Goal: Transaction & Acquisition: Purchase product/service

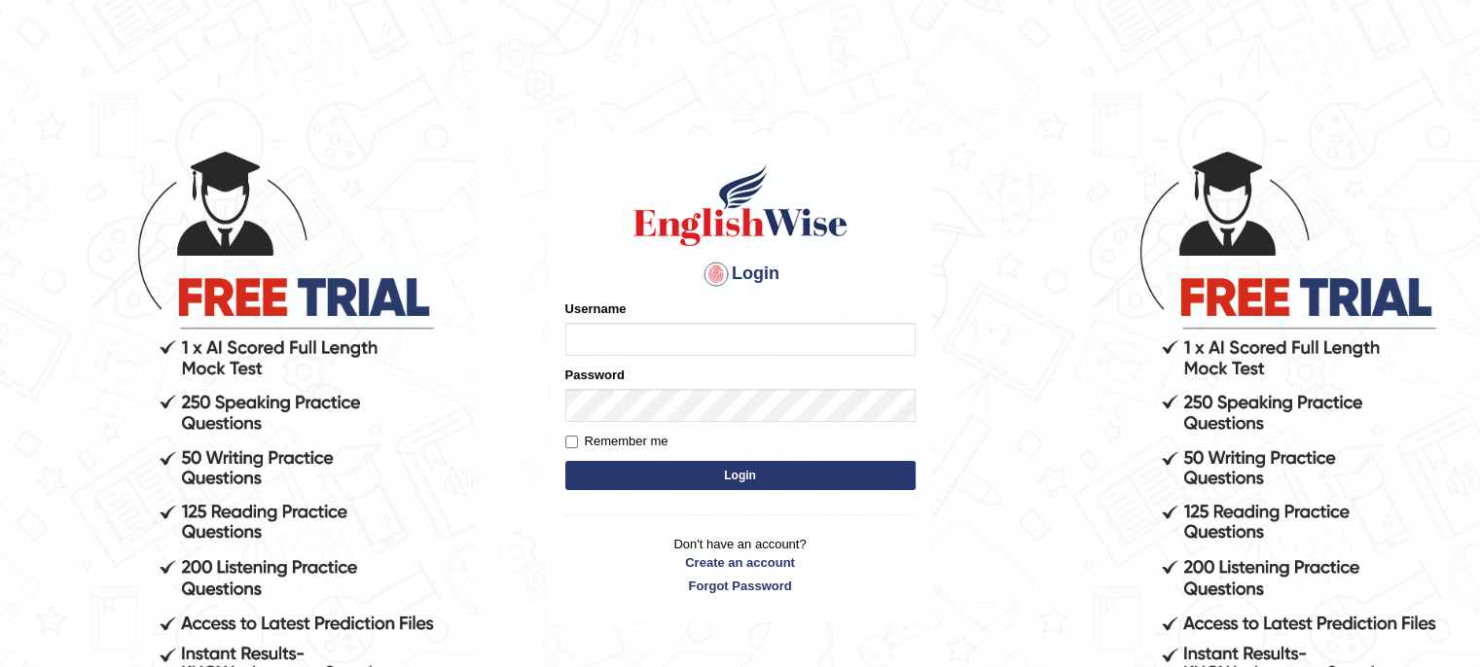
type input "twangdi033"
click at [658, 474] on button "Login" at bounding box center [740, 475] width 350 height 29
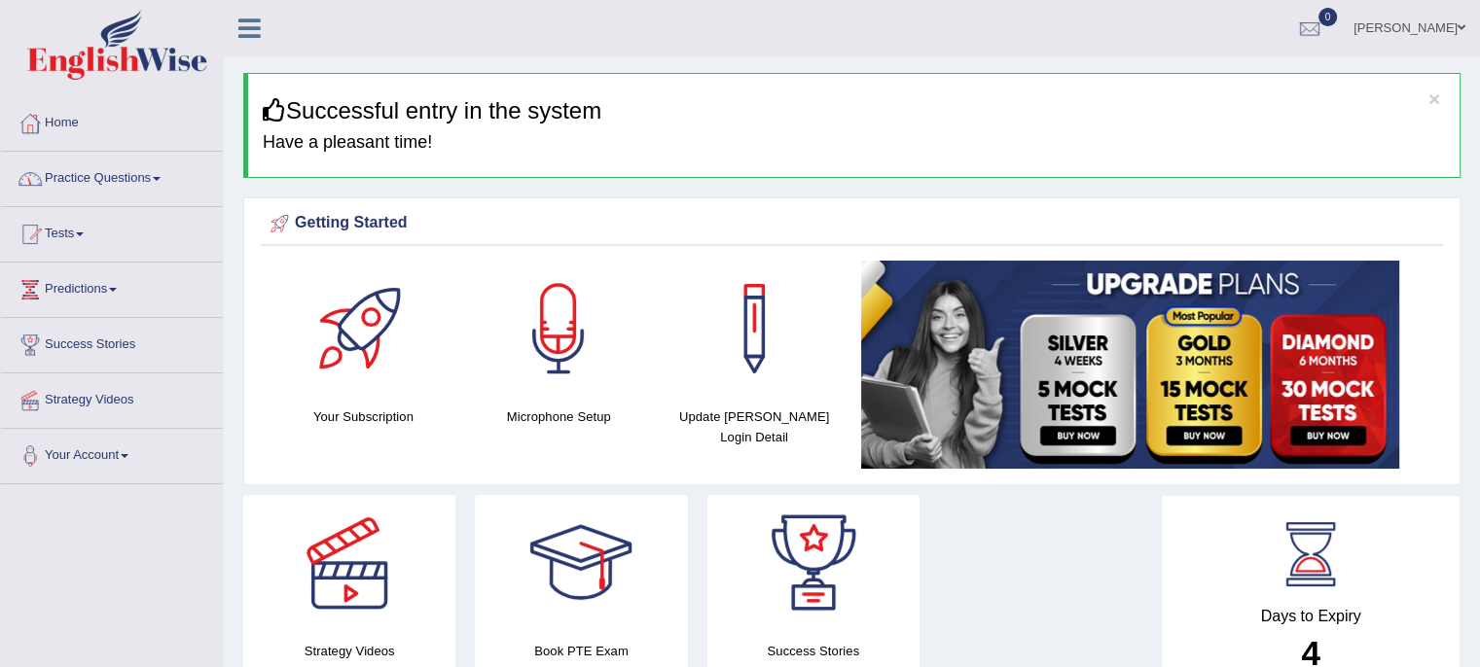
click at [154, 173] on link "Practice Questions" at bounding box center [112, 176] width 222 height 49
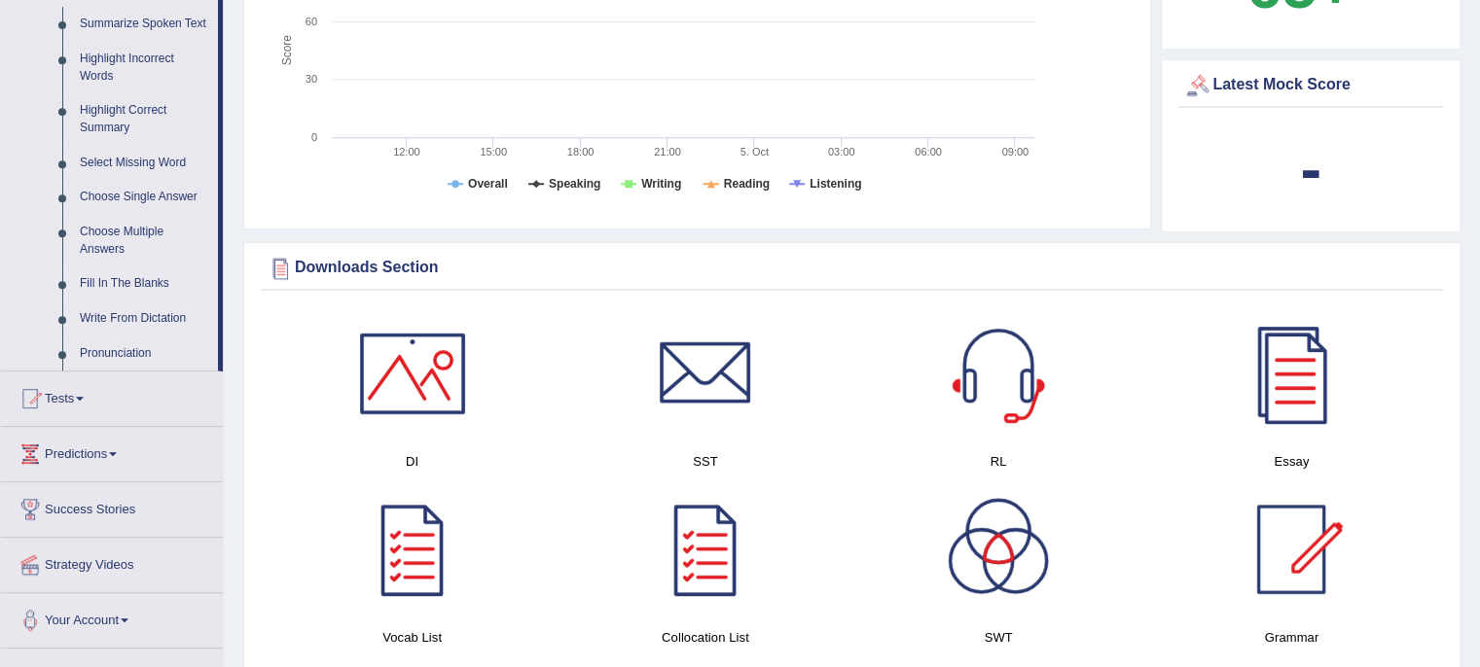
scroll to position [876, 0]
click at [134, 153] on link "Select Missing Word" at bounding box center [144, 162] width 147 height 35
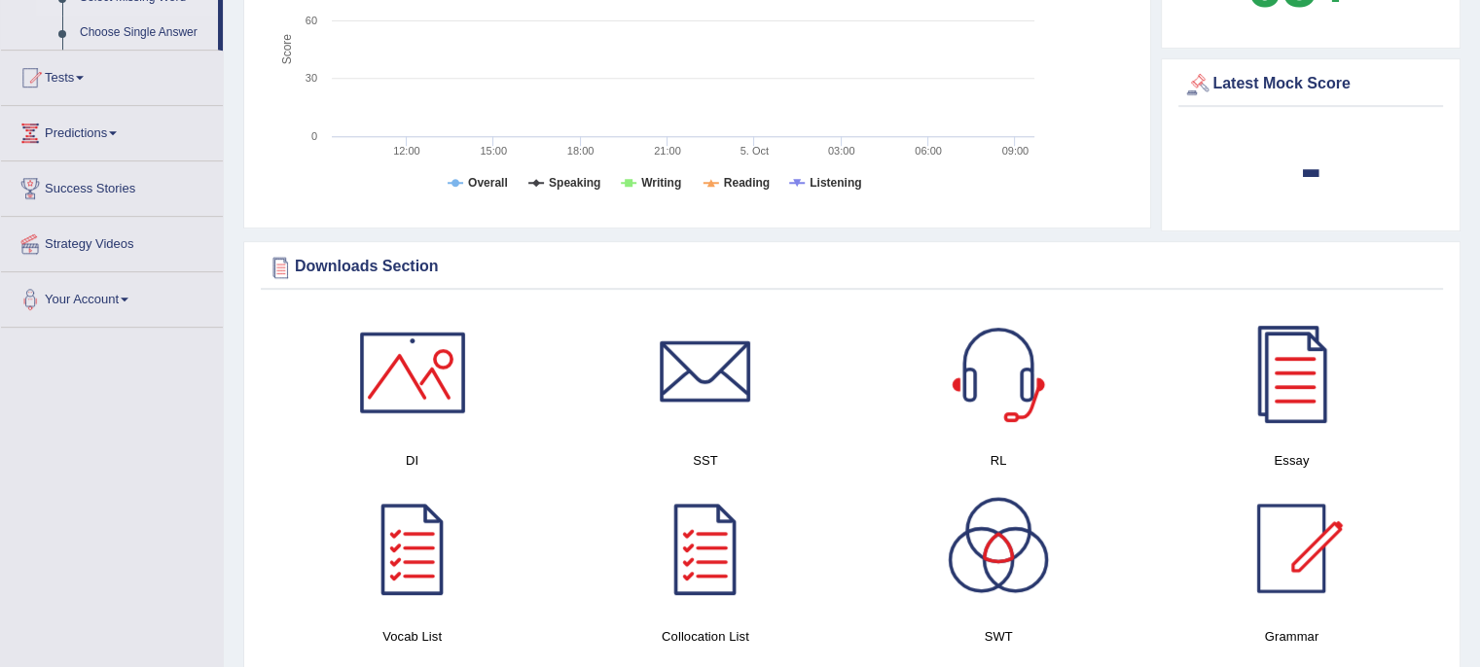
scroll to position [689, 0]
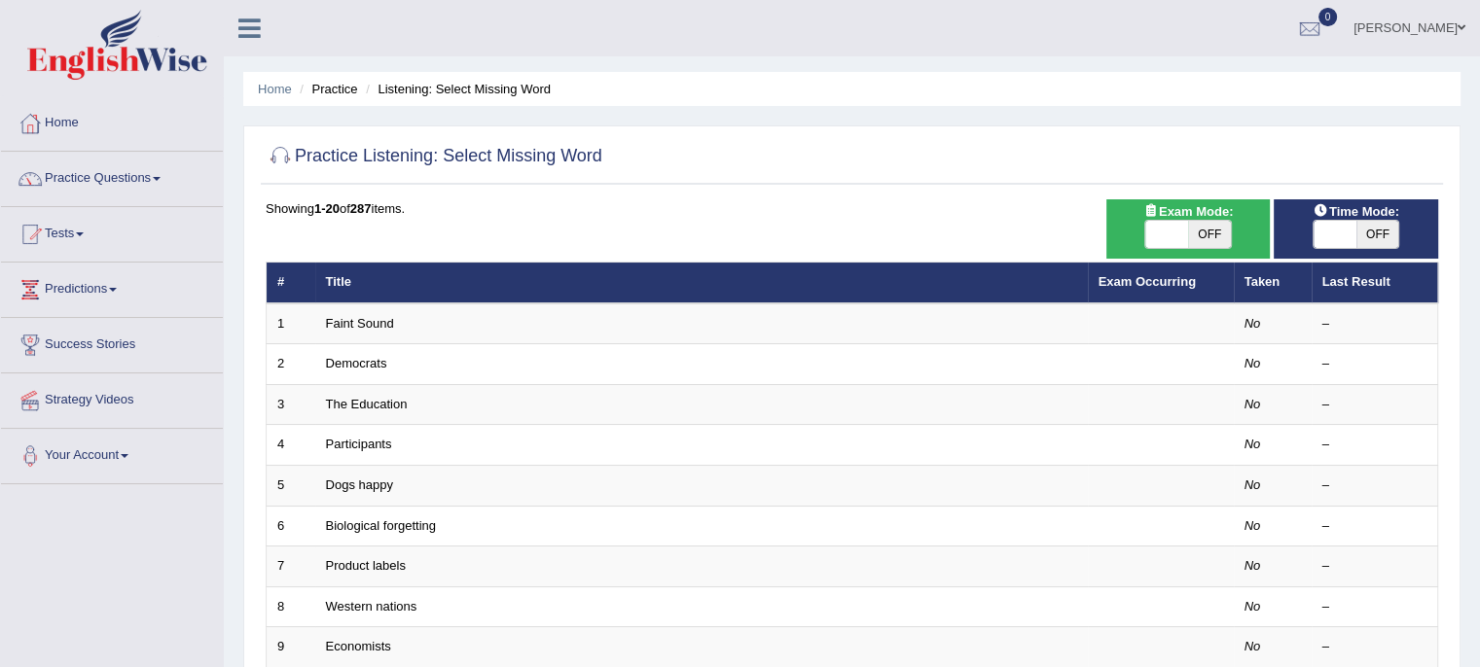
click at [159, 180] on link "Practice Questions" at bounding box center [112, 176] width 222 height 49
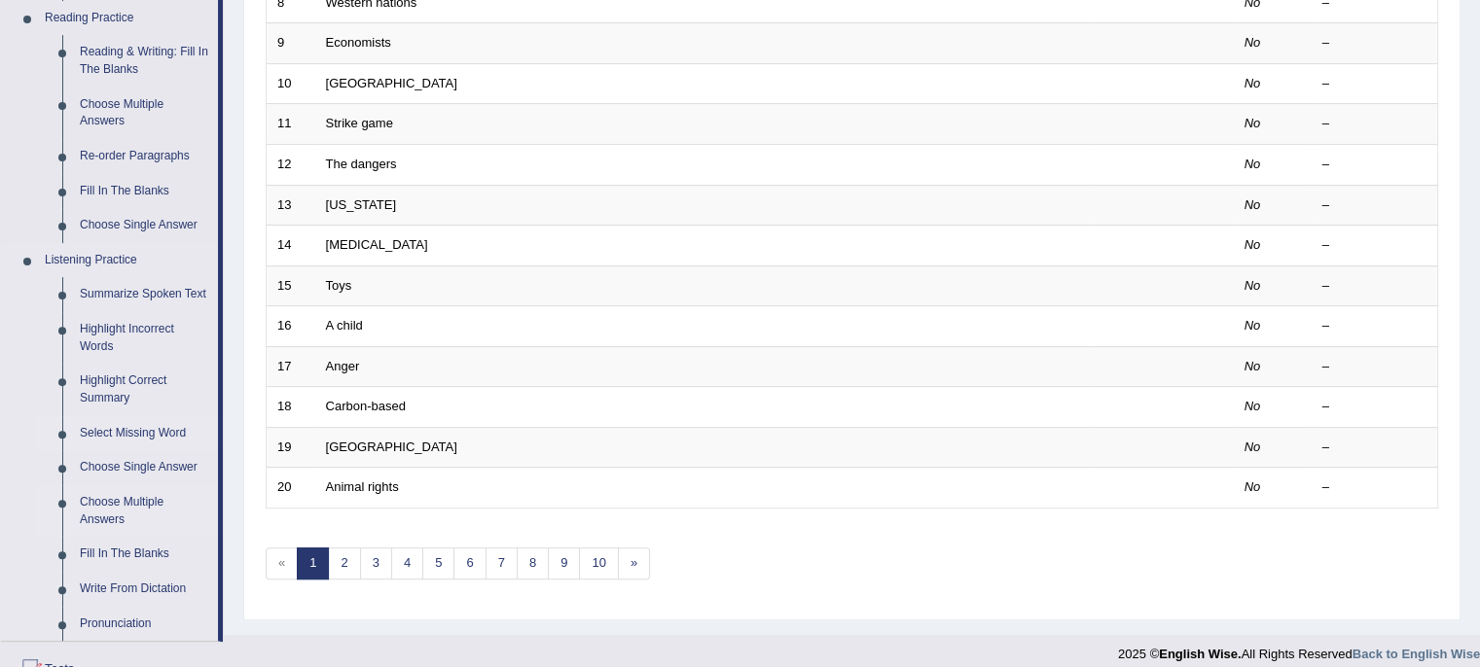
scroll to position [487, 0]
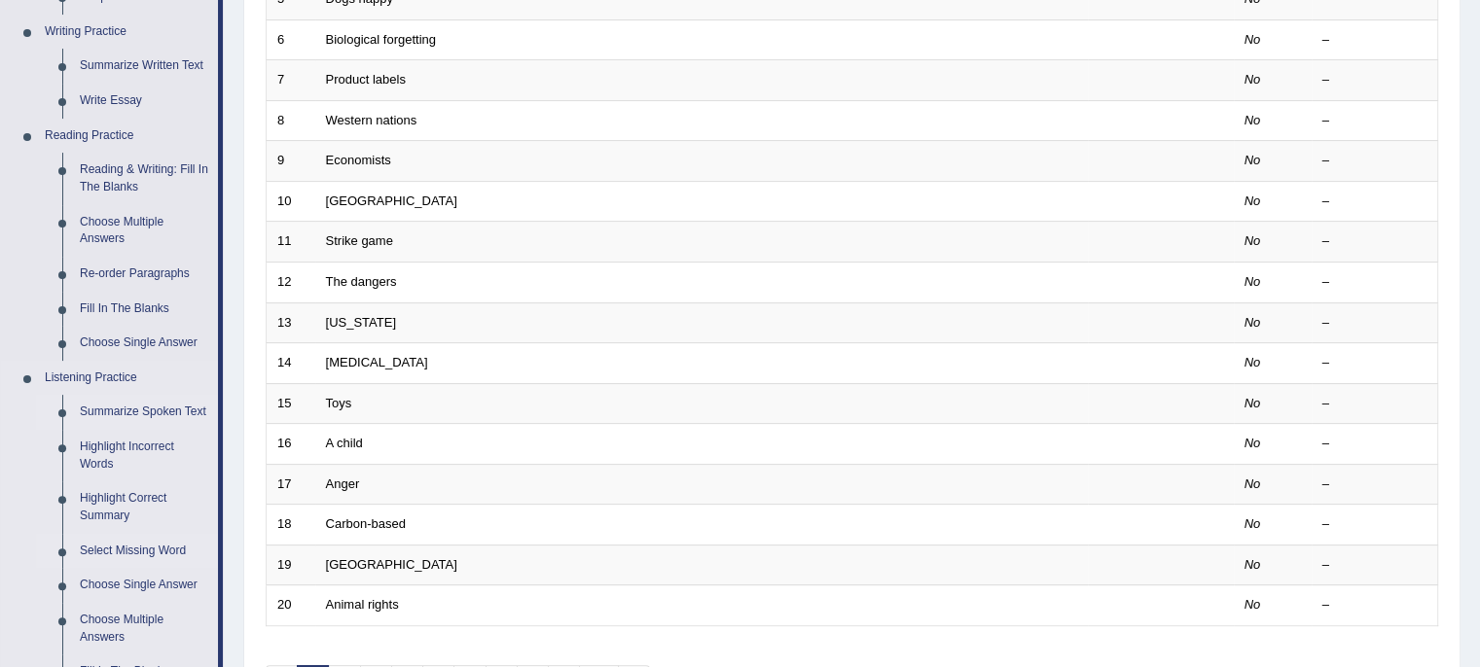
click at [132, 410] on link "Summarize Spoken Text" at bounding box center [144, 412] width 147 height 35
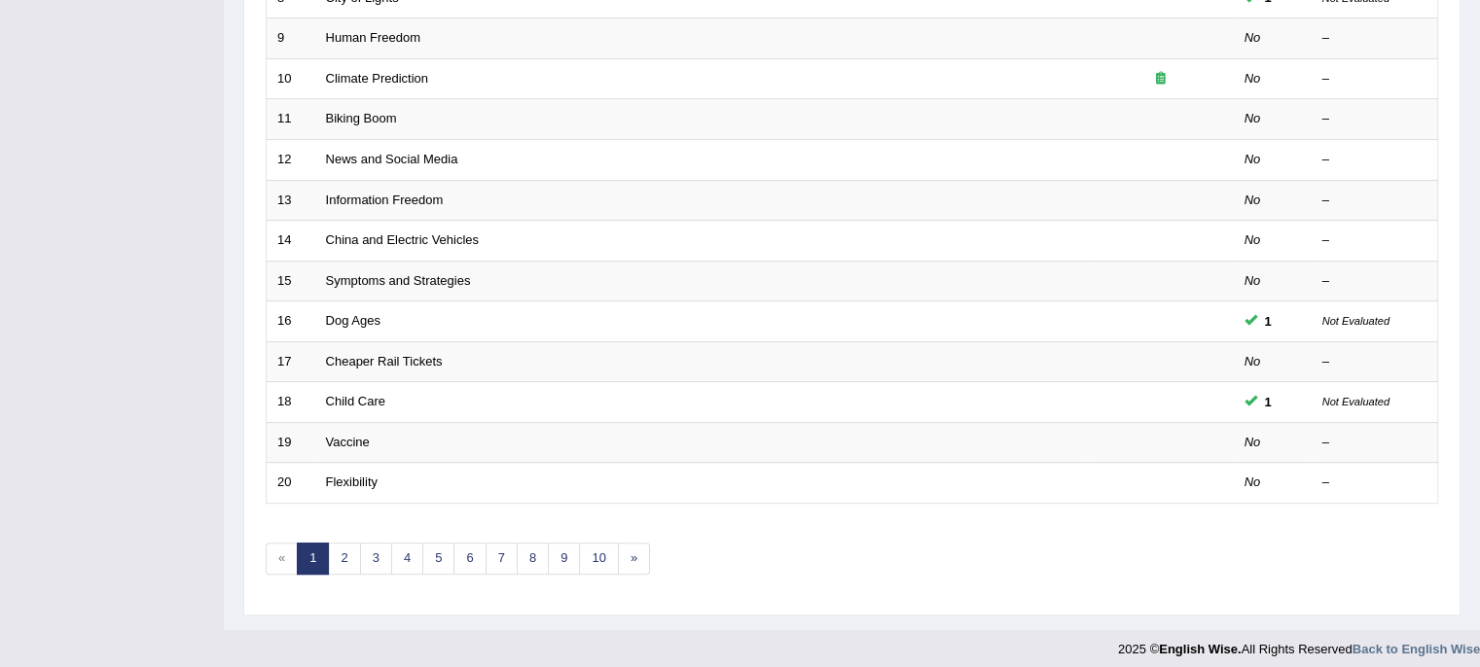
scroll to position [615, 0]
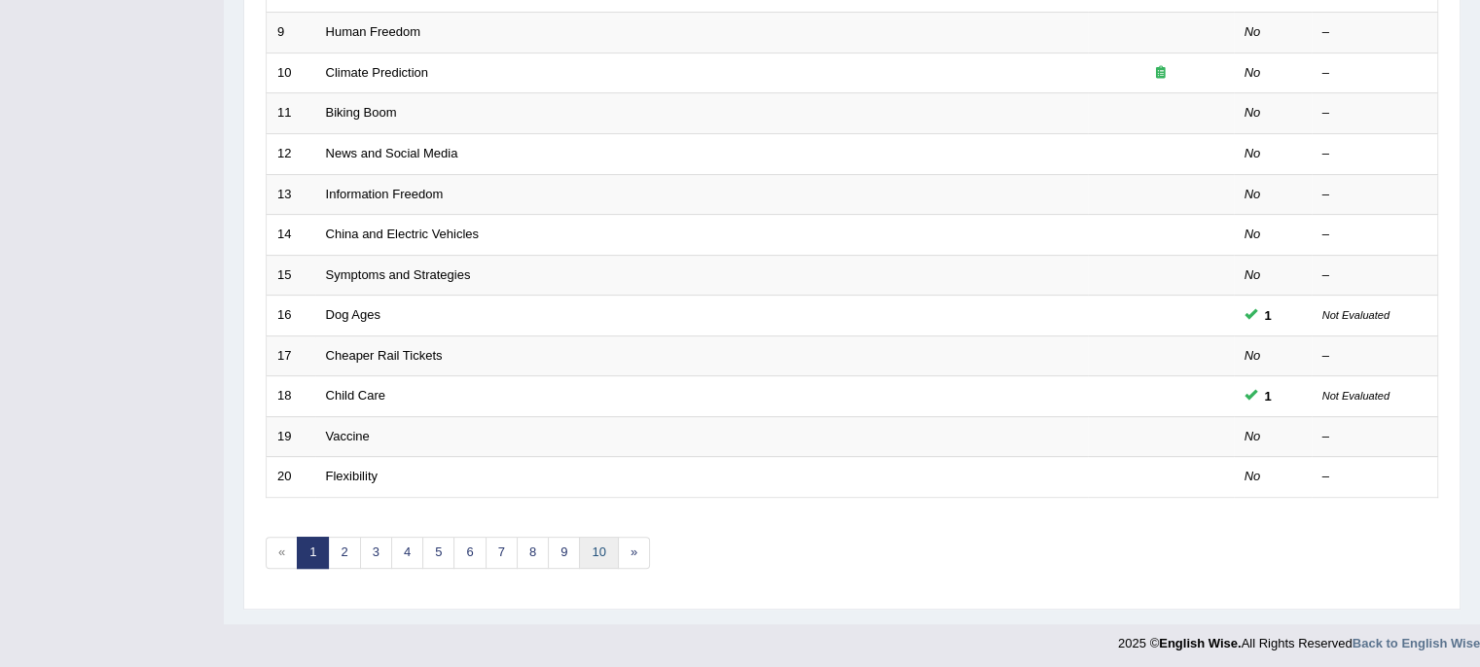
click at [595, 548] on link "10" at bounding box center [598, 553] width 39 height 32
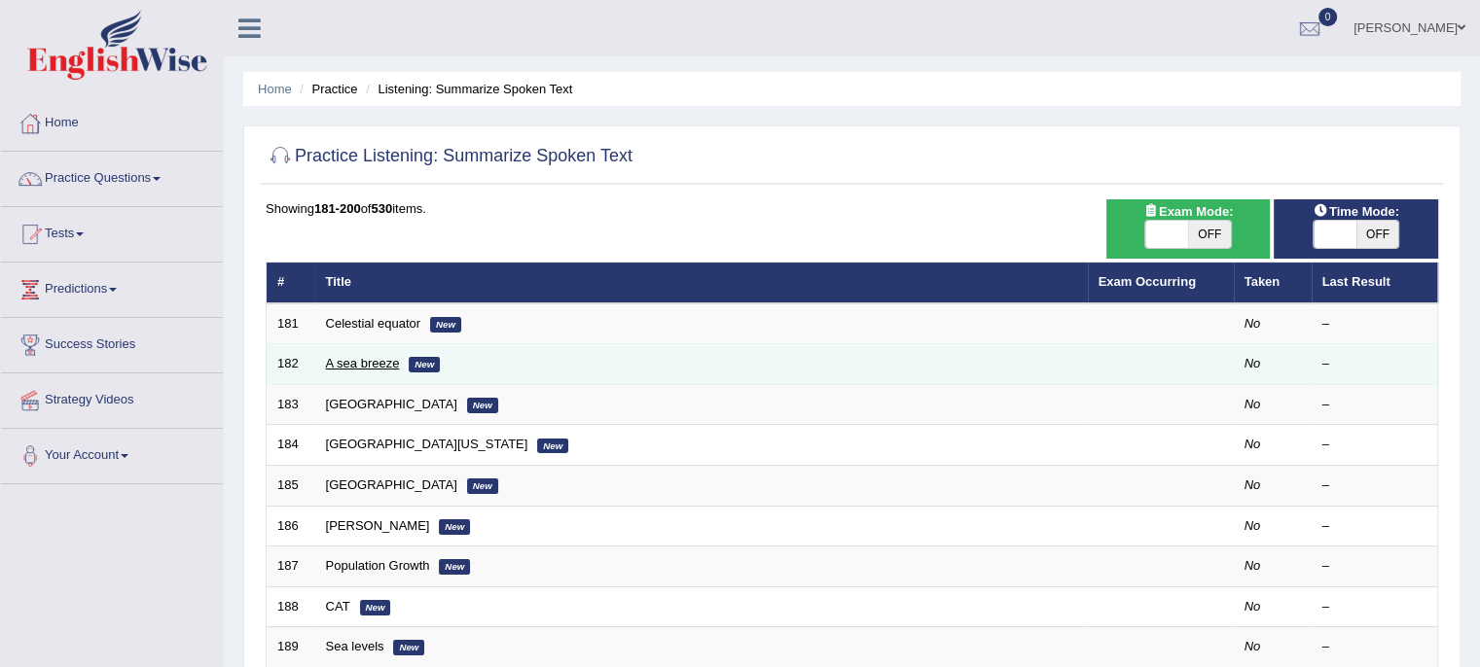
click at [364, 356] on link "A sea breeze" at bounding box center [363, 363] width 74 height 15
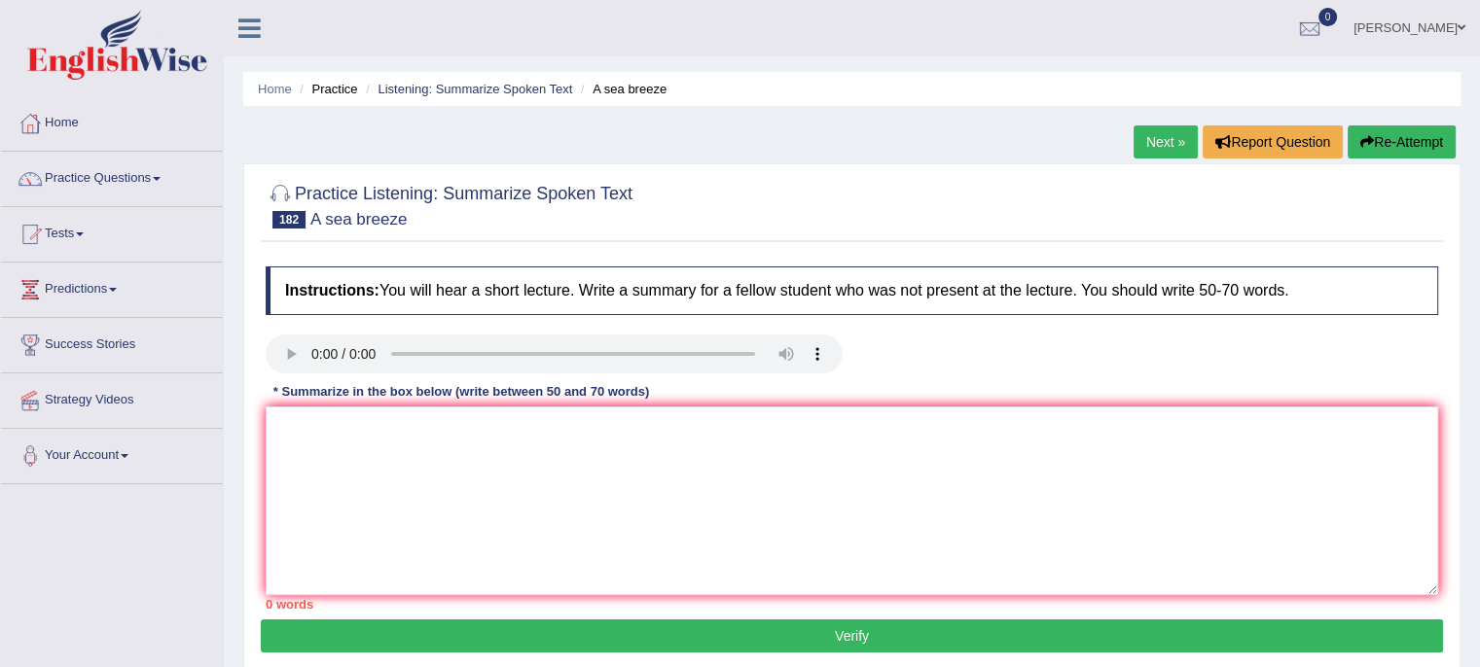
click at [1170, 144] on link "Next »" at bounding box center [1166, 142] width 64 height 33
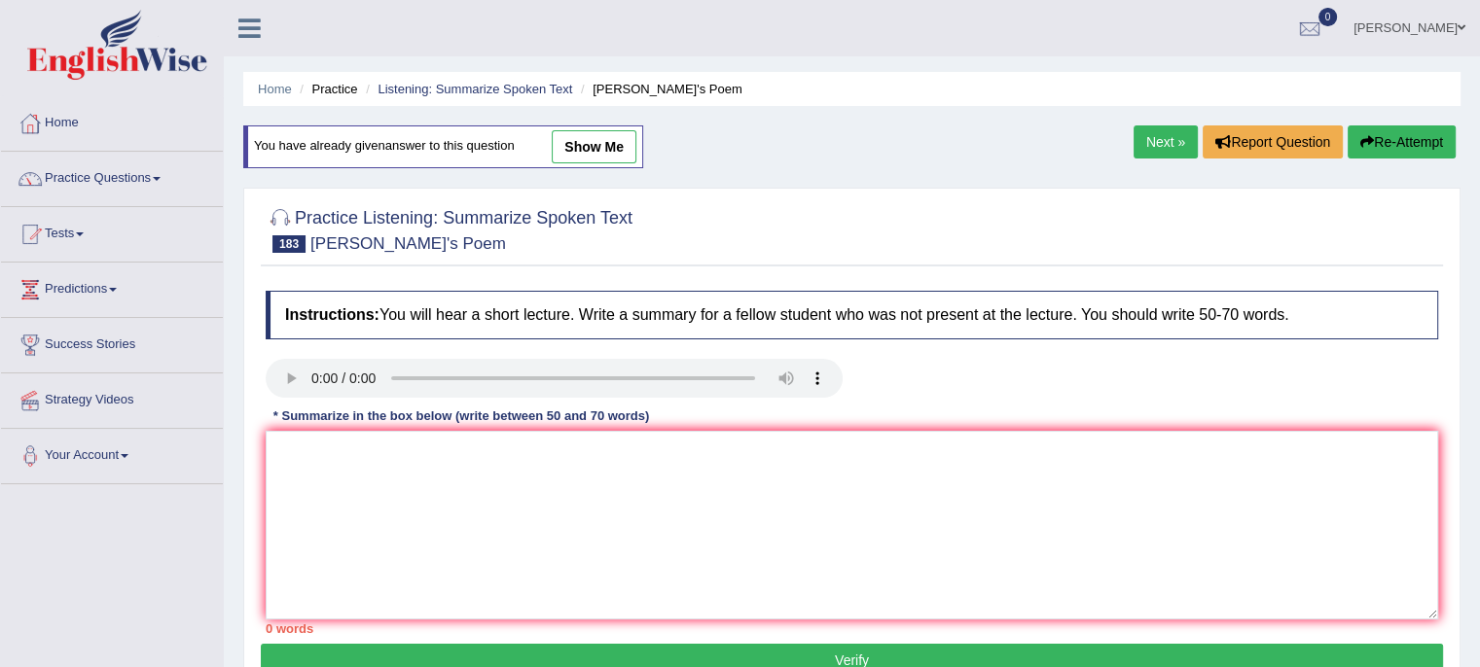
click at [1171, 141] on link "Next »" at bounding box center [1166, 142] width 64 height 33
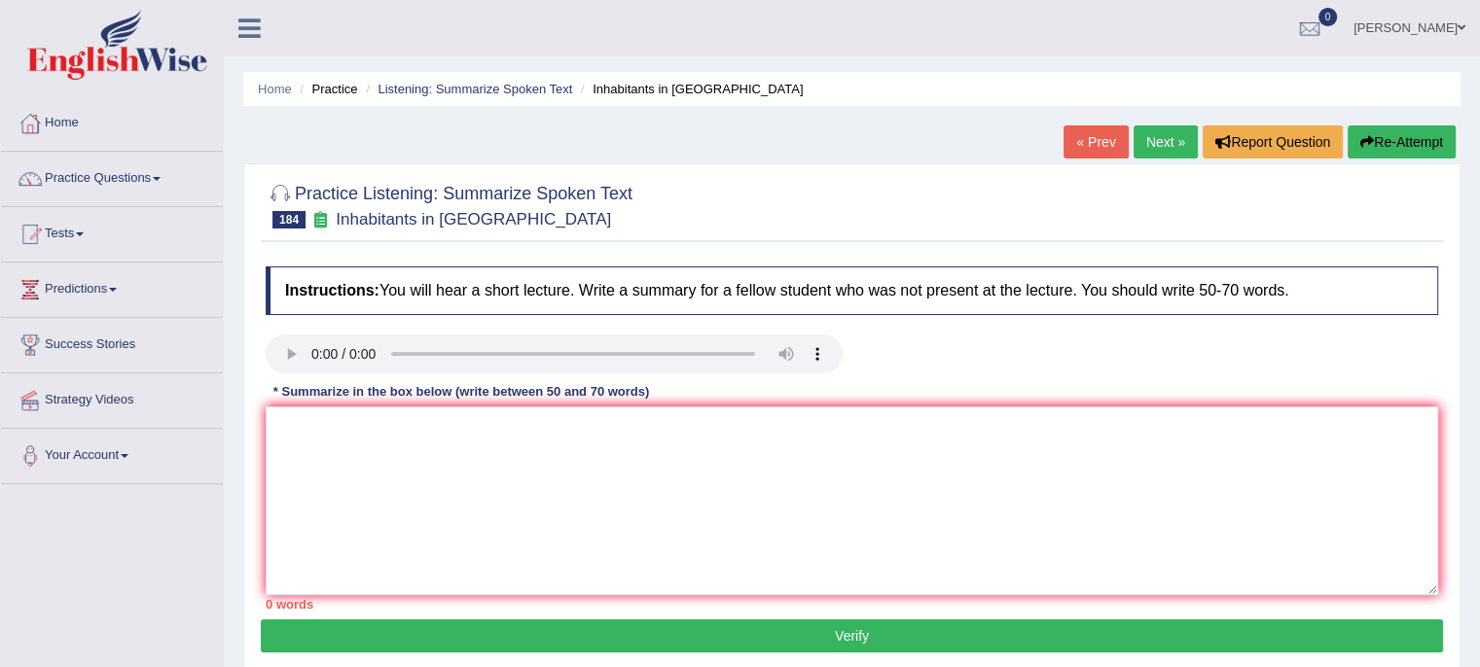
click at [1164, 143] on link "Next »" at bounding box center [1166, 142] width 64 height 33
click at [1162, 140] on link "Next »" at bounding box center [1166, 142] width 64 height 33
click at [102, 179] on link "Practice Questions" at bounding box center [112, 176] width 222 height 49
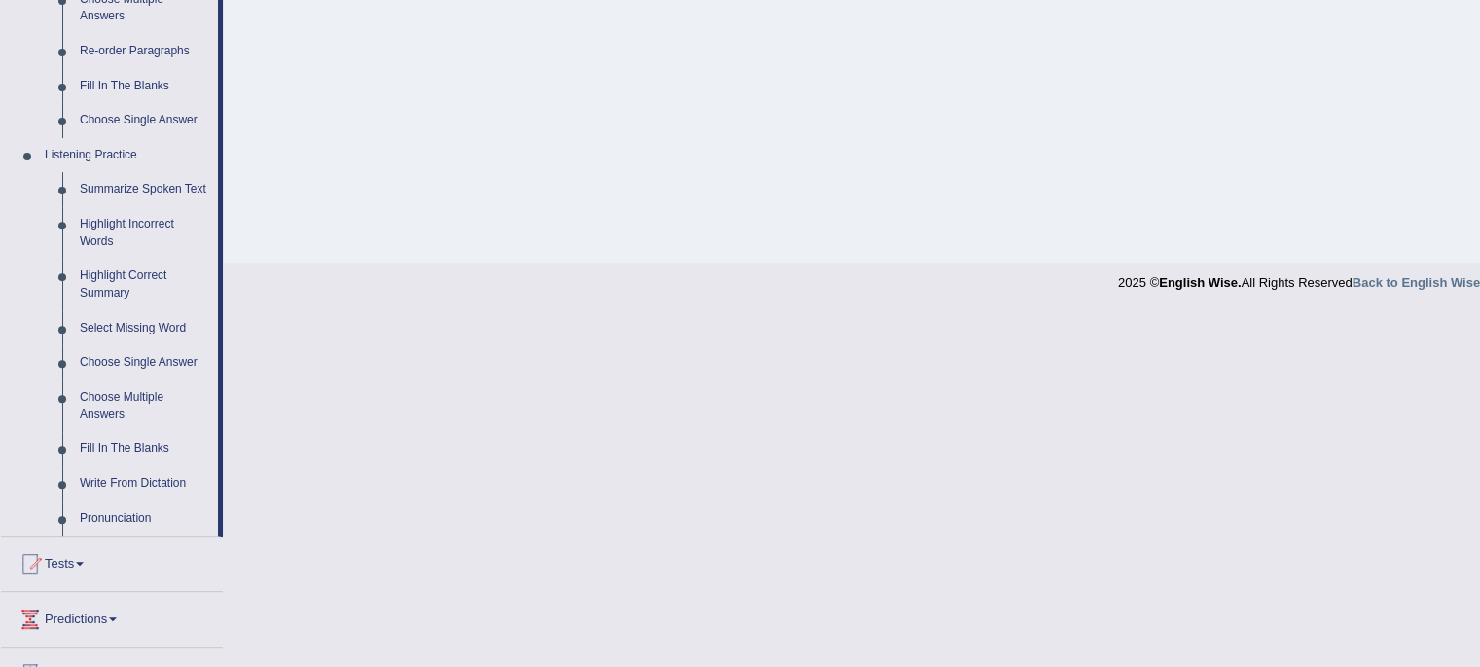
scroll to position [856, 0]
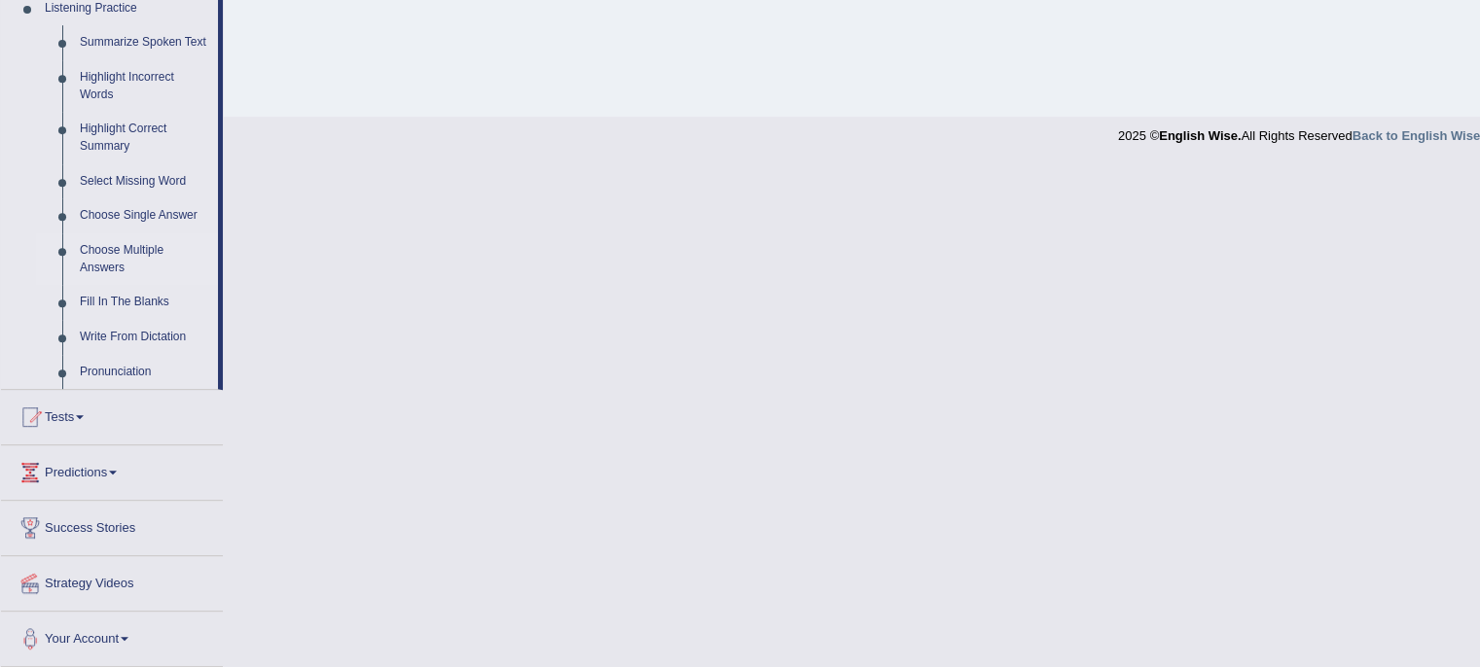
click at [109, 262] on link "Choose Multiple Answers" at bounding box center [144, 260] width 147 height 52
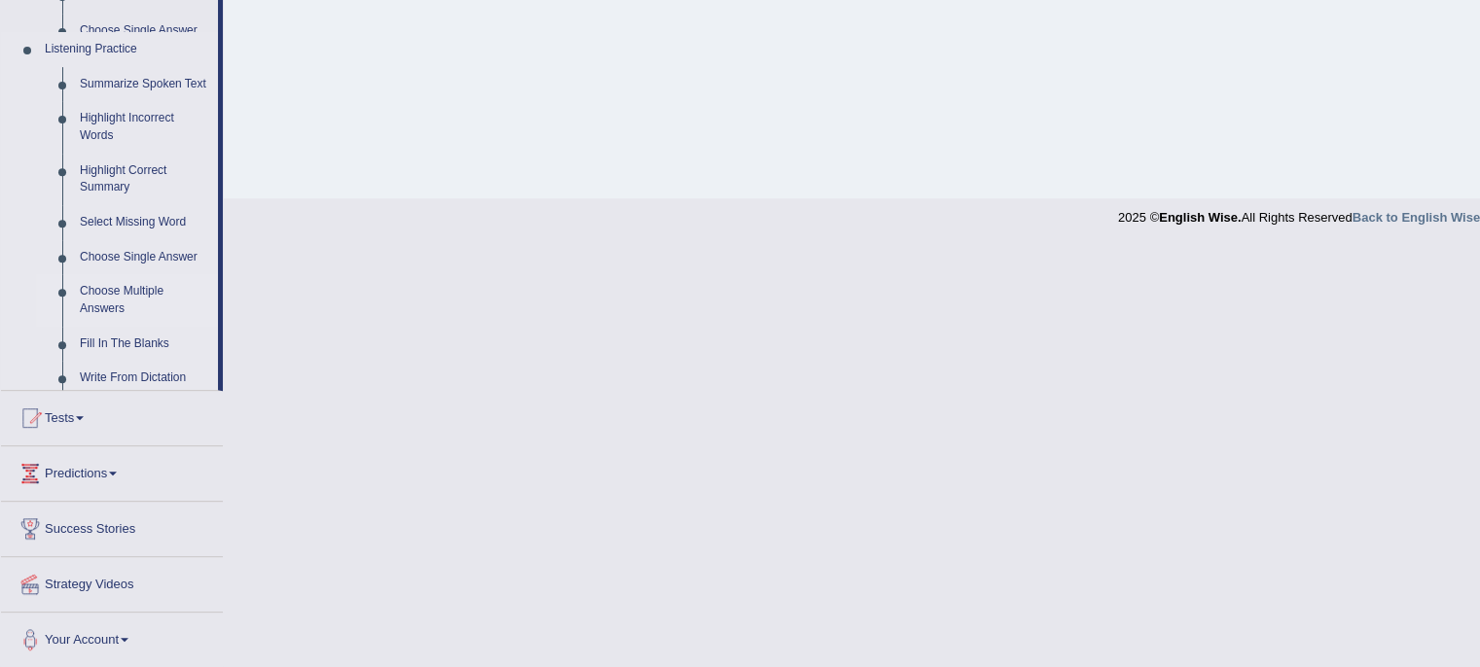
scroll to position [354, 0]
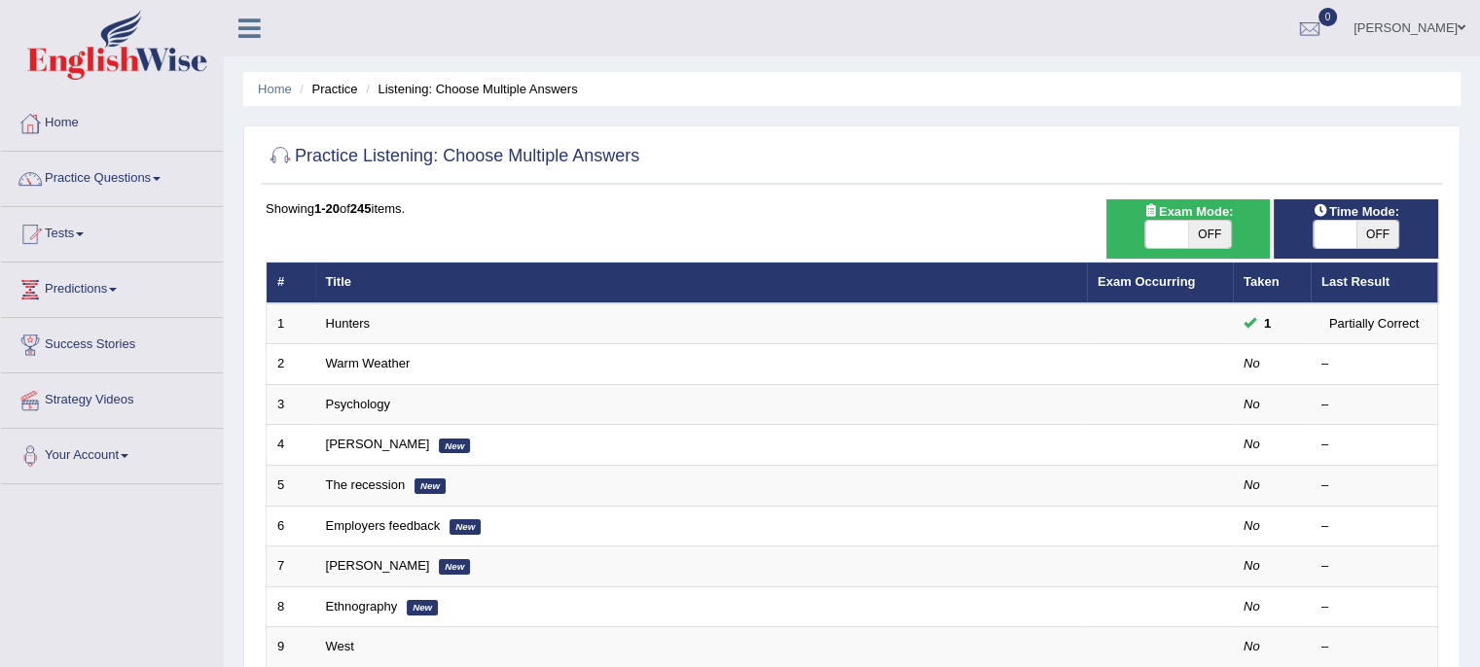
click at [106, 182] on link "Practice Questions" at bounding box center [112, 176] width 222 height 49
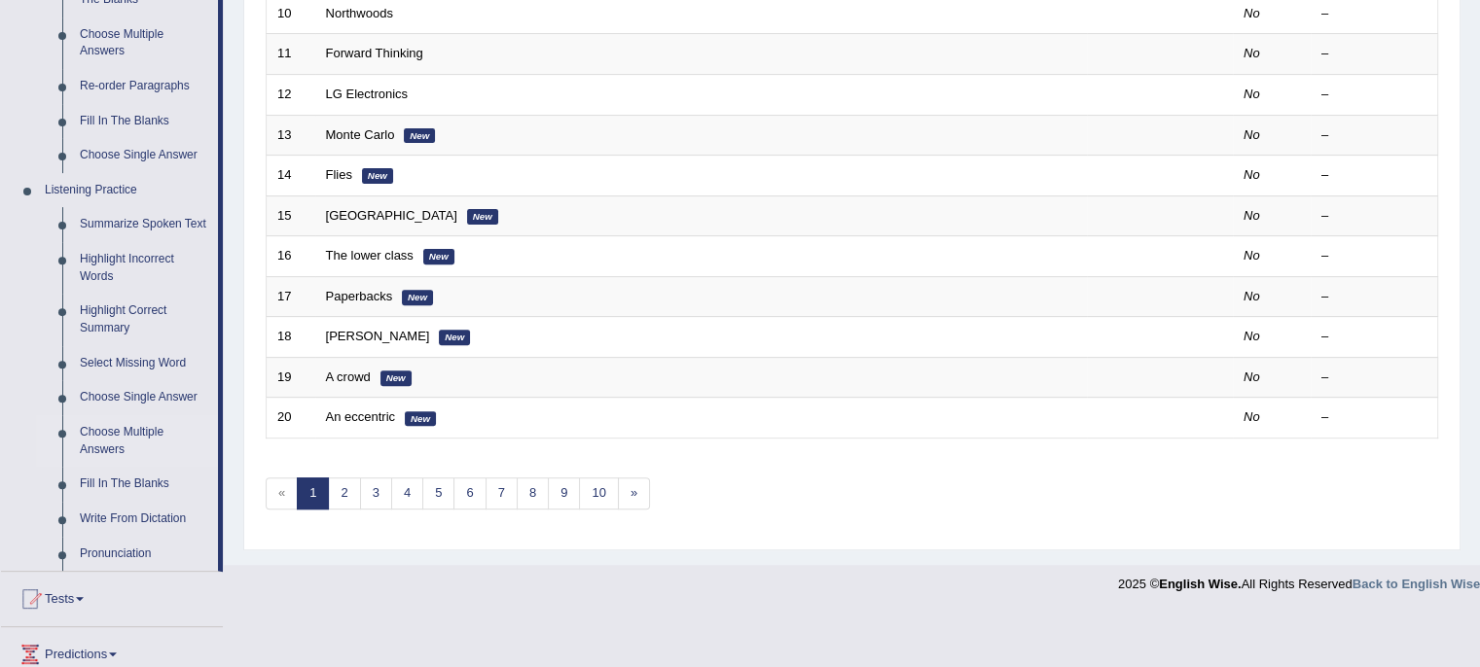
scroll to position [717, 0]
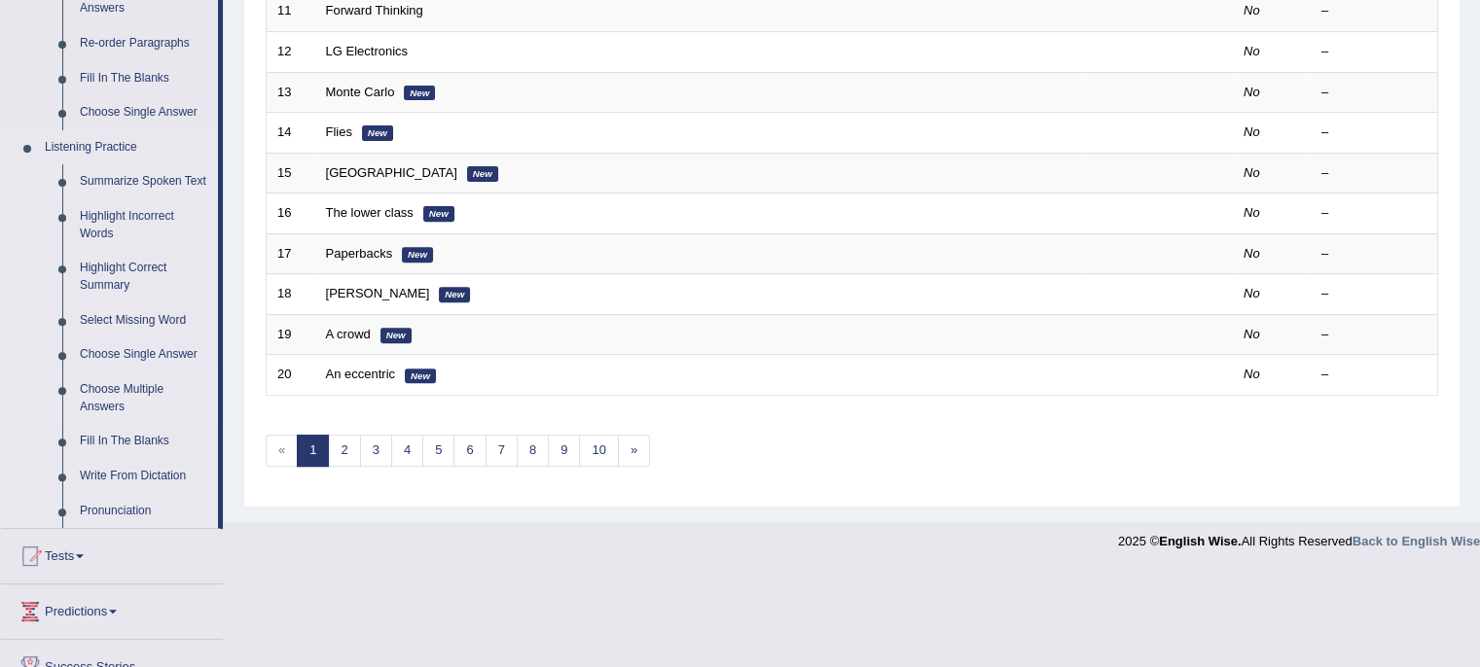
click at [117, 183] on link "Summarize Spoken Text" at bounding box center [144, 181] width 147 height 35
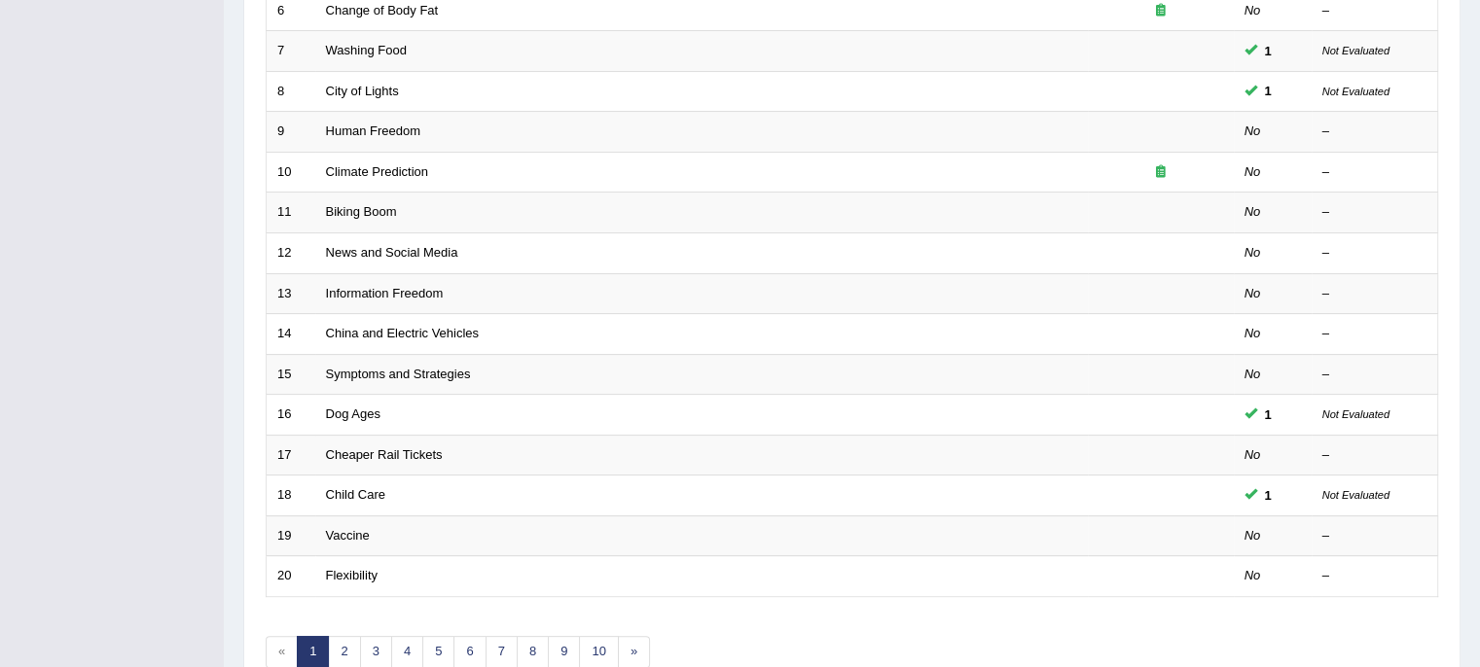
scroll to position [615, 0]
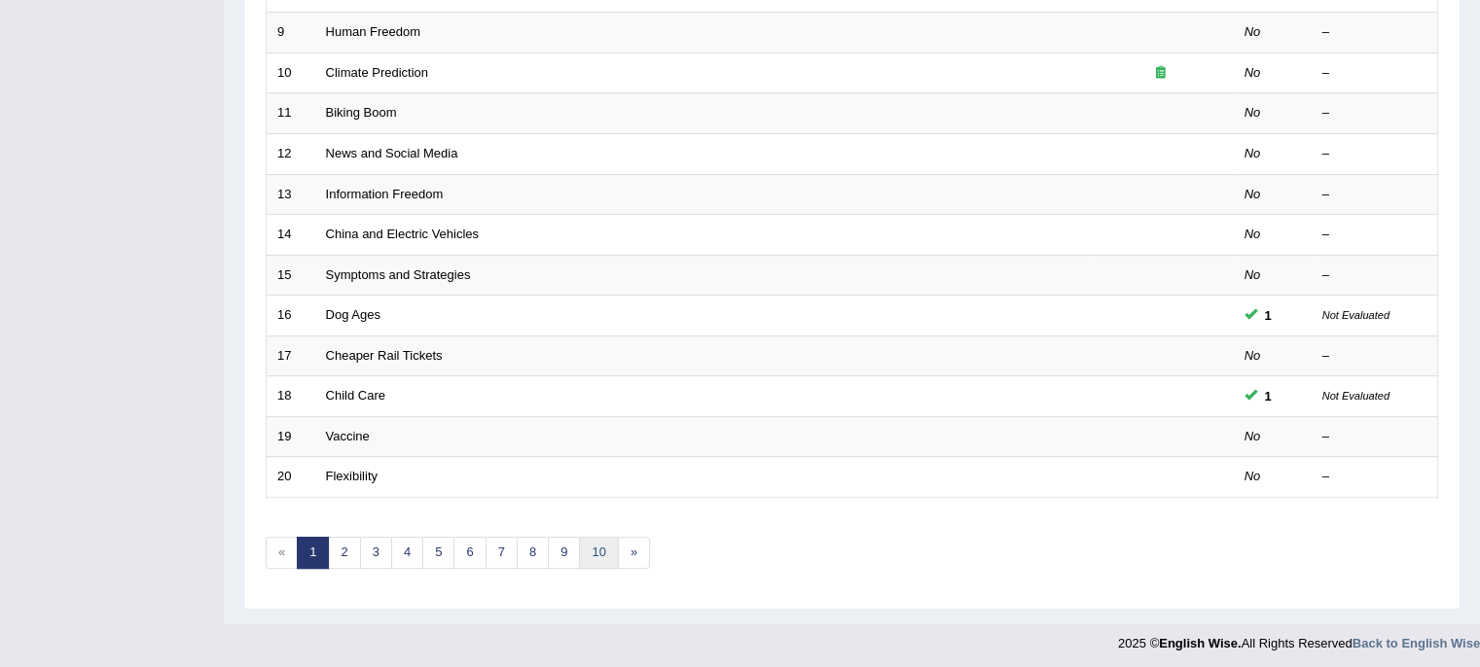
click at [593, 541] on link "10" at bounding box center [598, 553] width 39 height 32
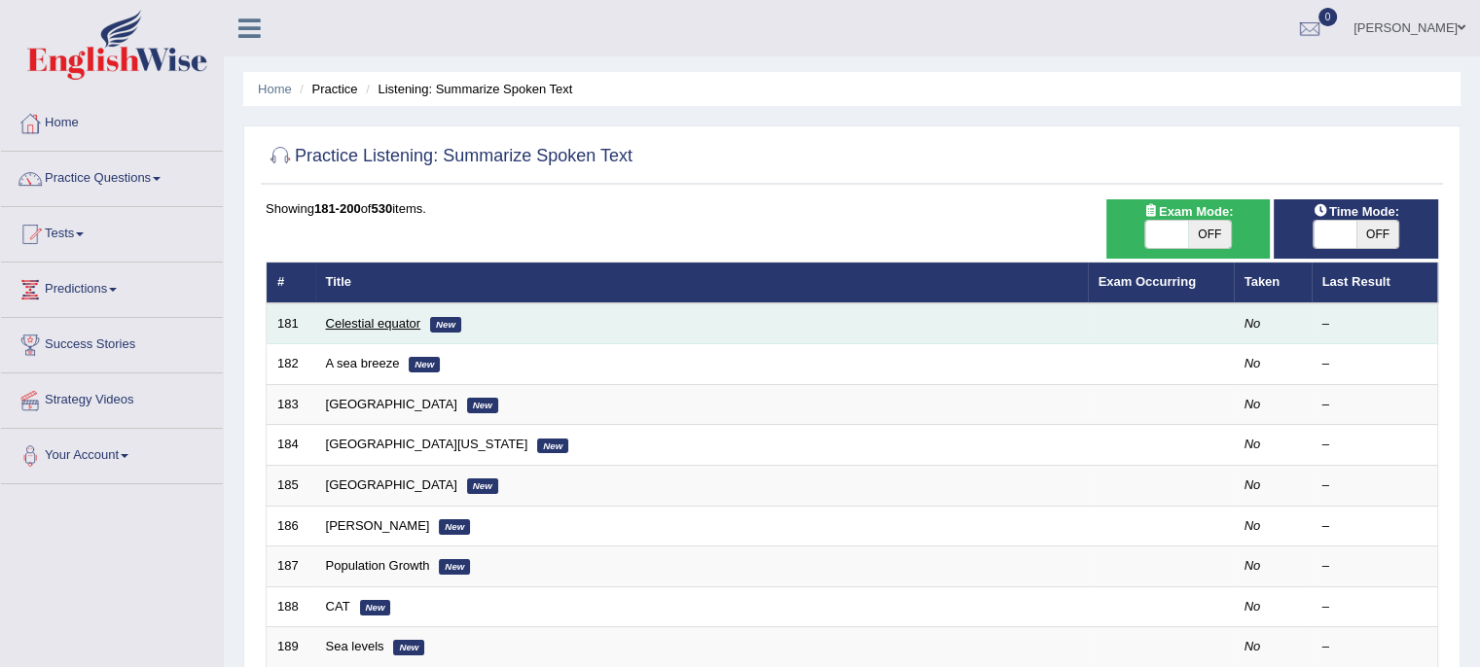
click at [378, 323] on link "Celestial equator" at bounding box center [373, 323] width 95 height 15
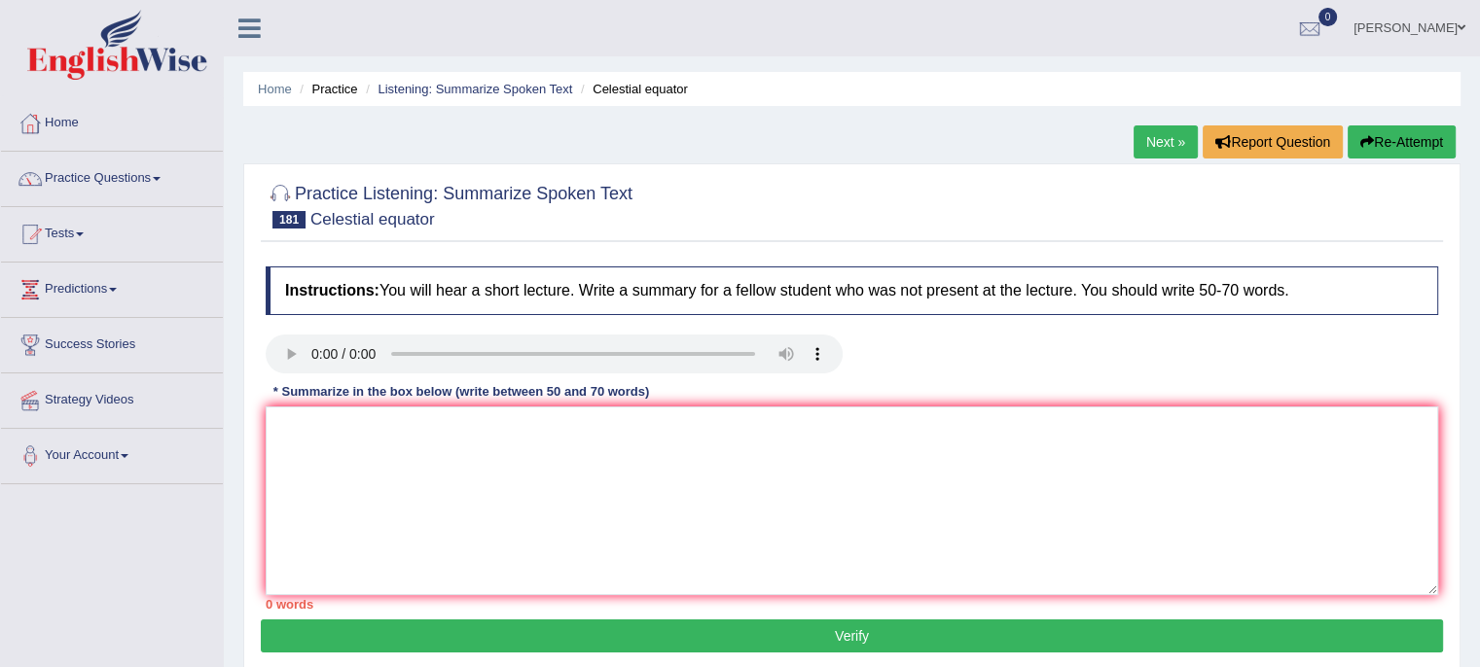
click at [1152, 140] on link "Next »" at bounding box center [1166, 142] width 64 height 33
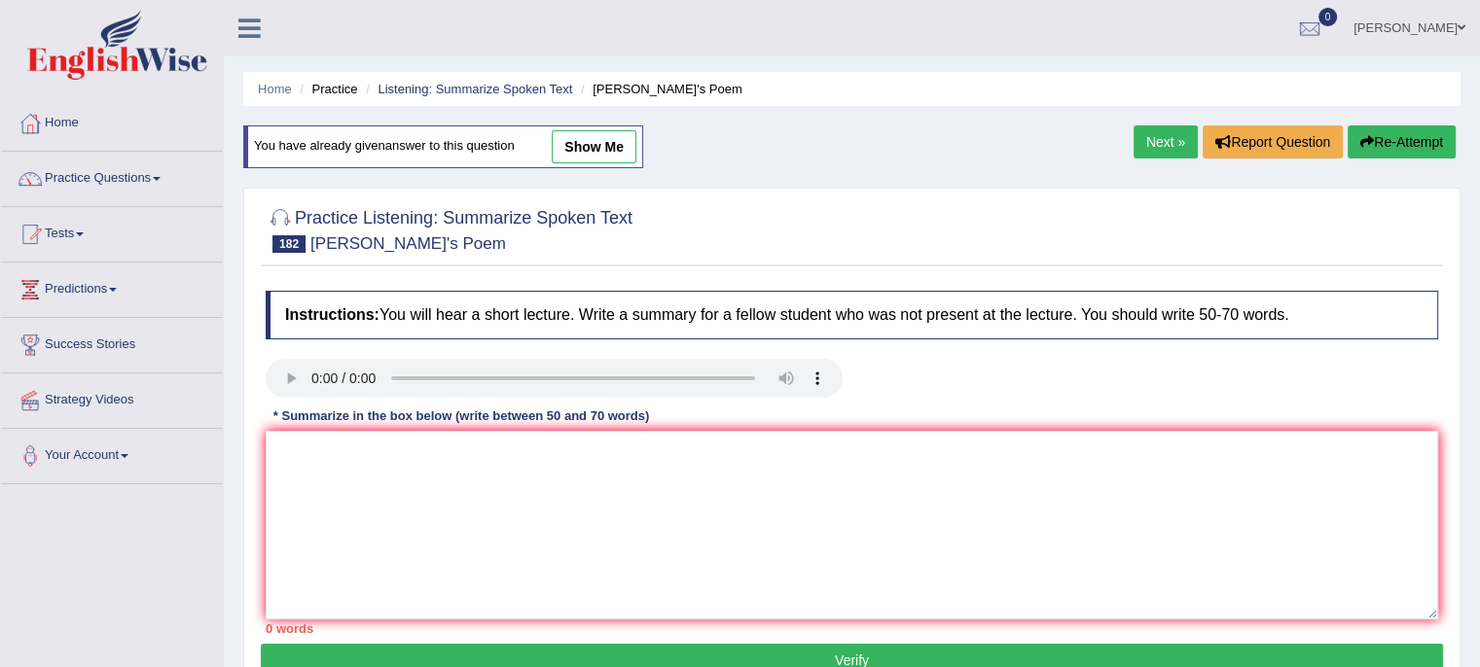
click at [91, 179] on link "Practice Questions" at bounding box center [112, 176] width 222 height 49
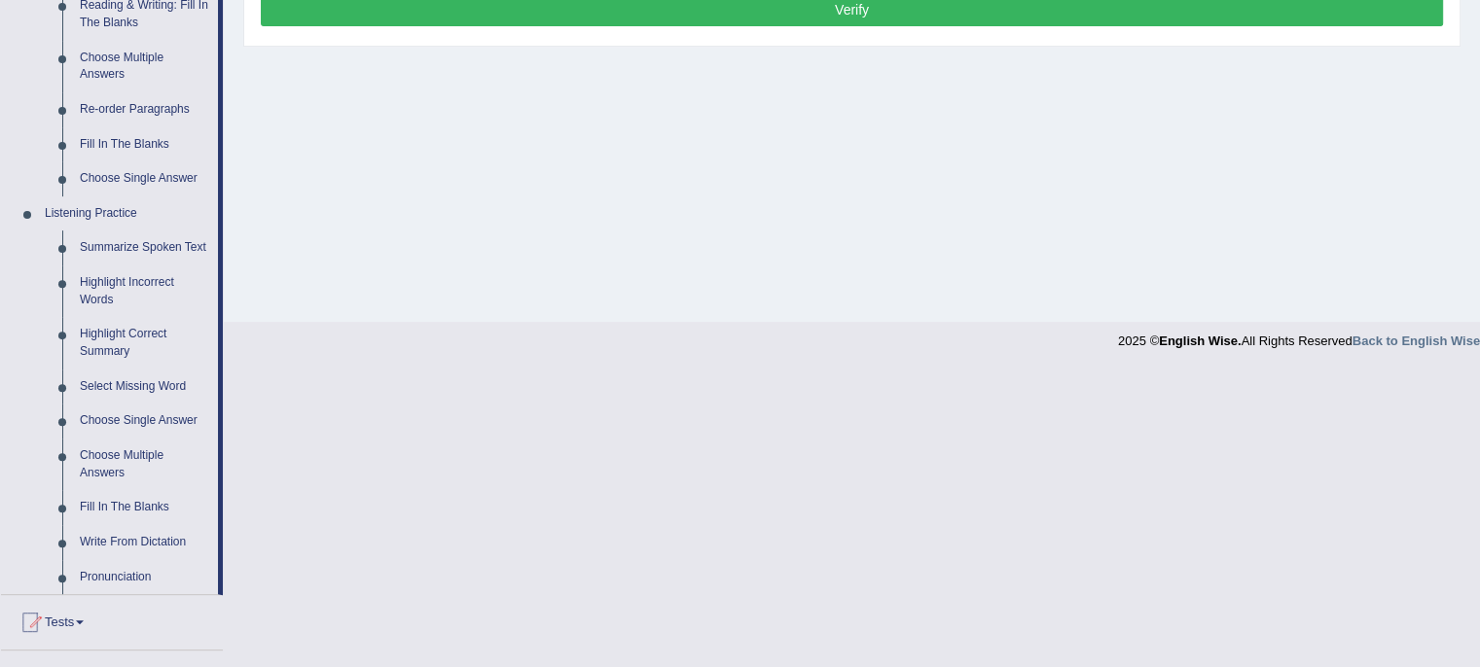
scroll to position [680, 0]
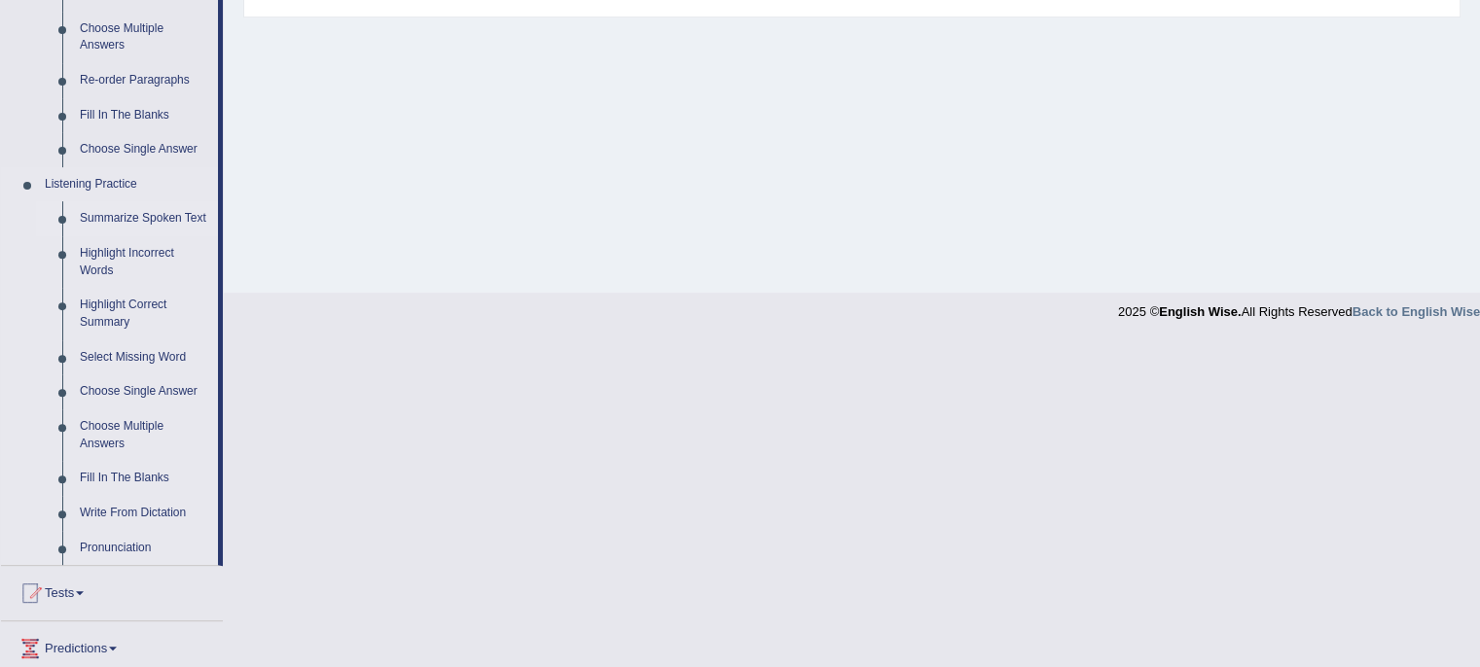
click at [122, 219] on link "Summarize Spoken Text" at bounding box center [144, 218] width 147 height 35
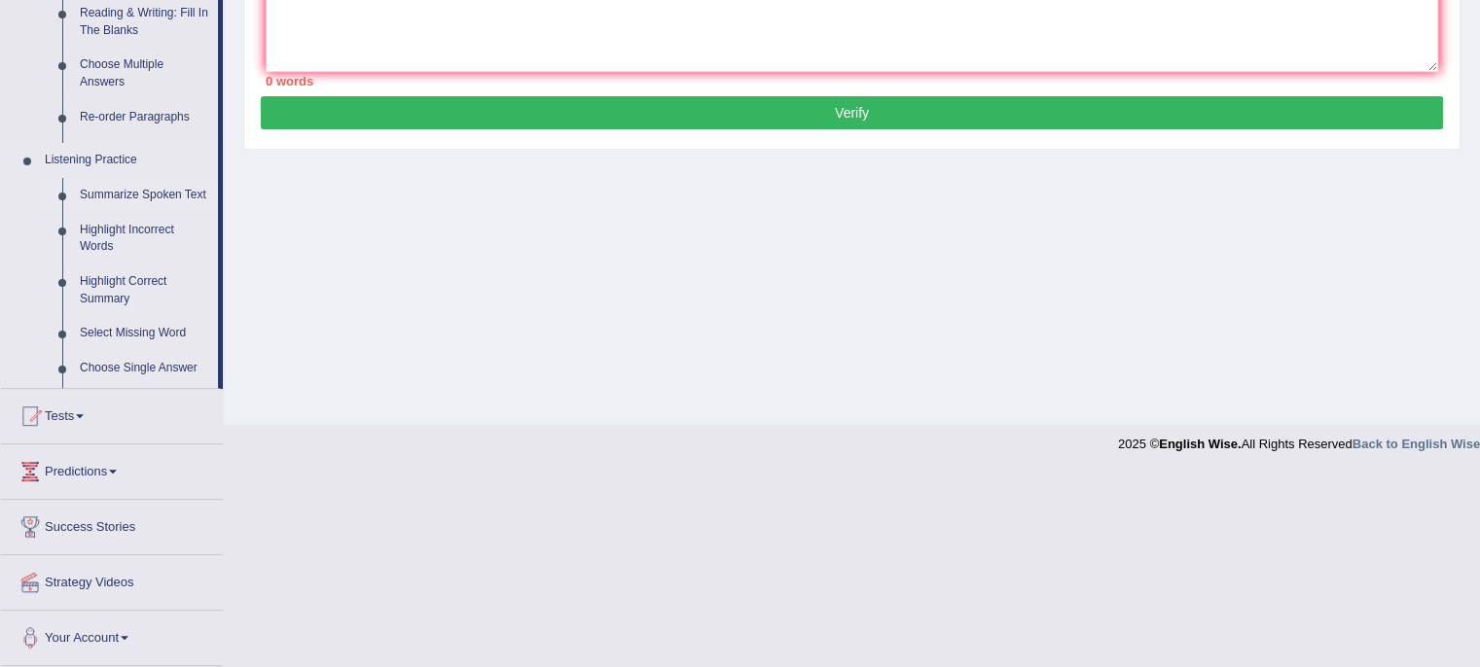
scroll to position [356, 0]
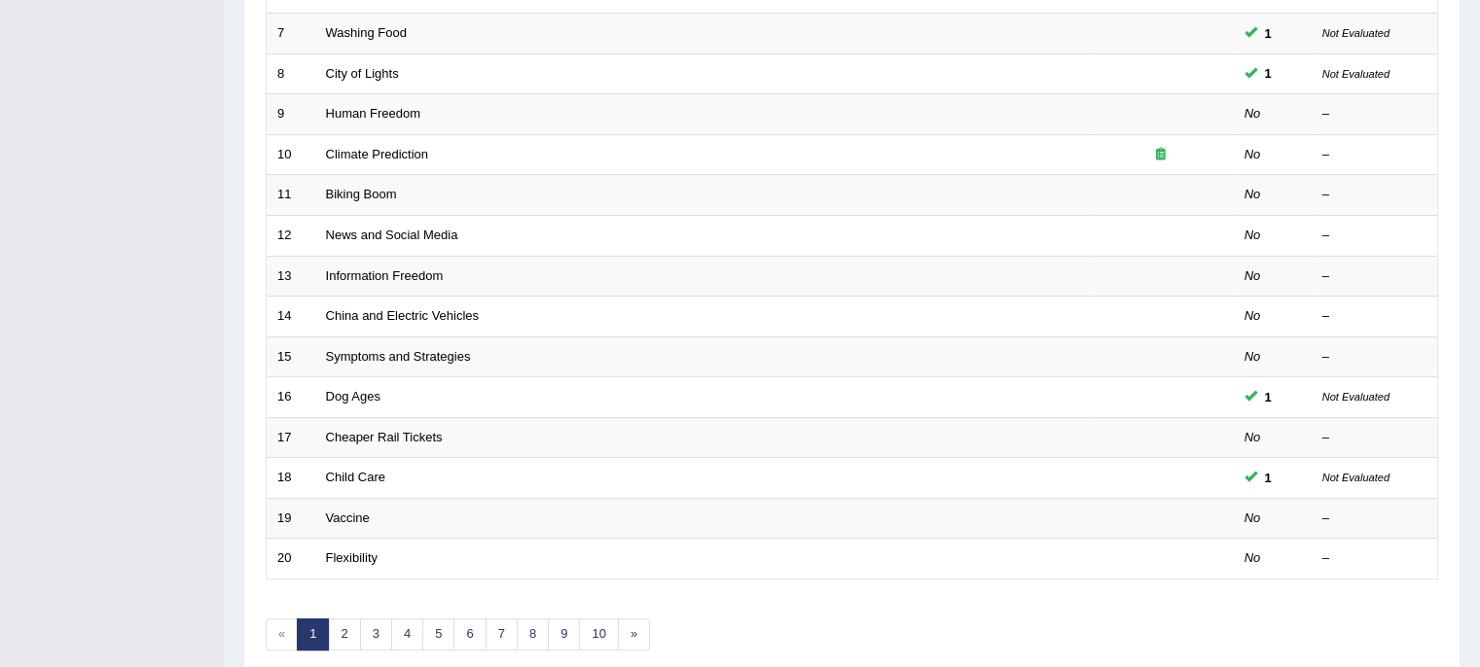
scroll to position [615, 0]
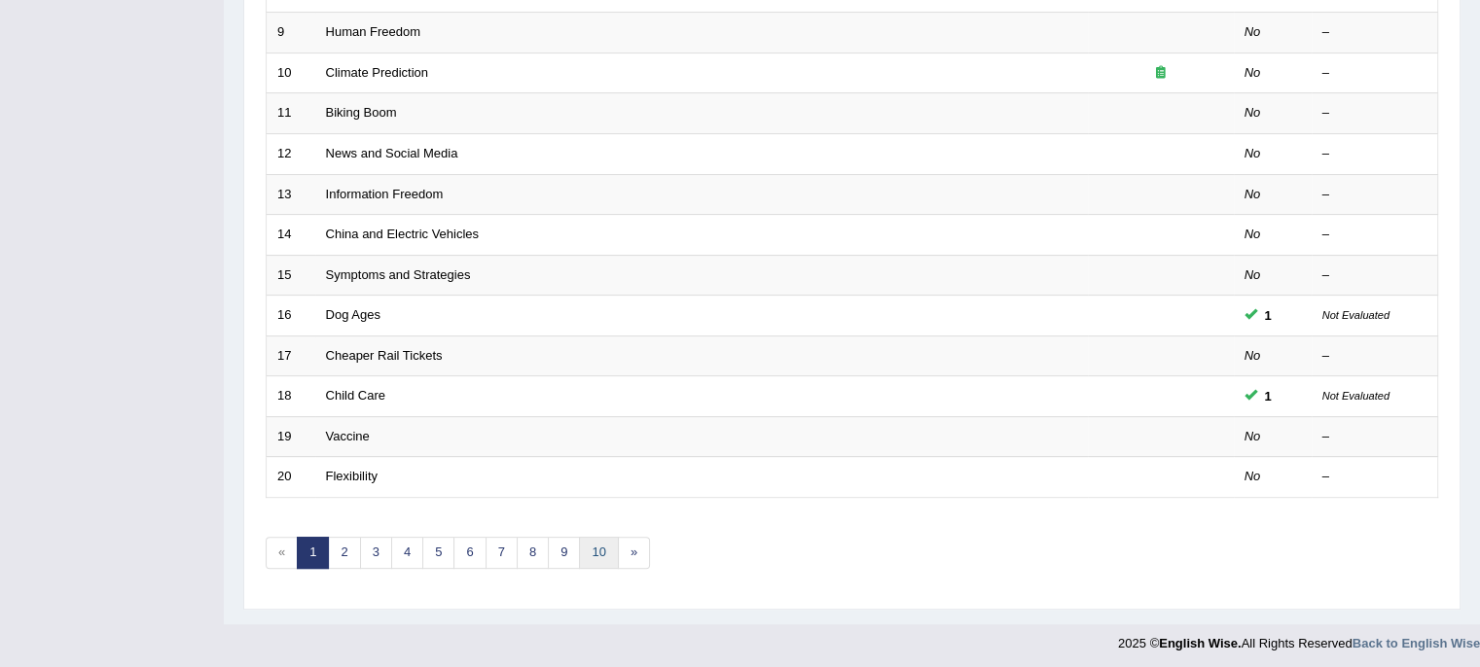
click at [595, 545] on link "10" at bounding box center [598, 553] width 39 height 32
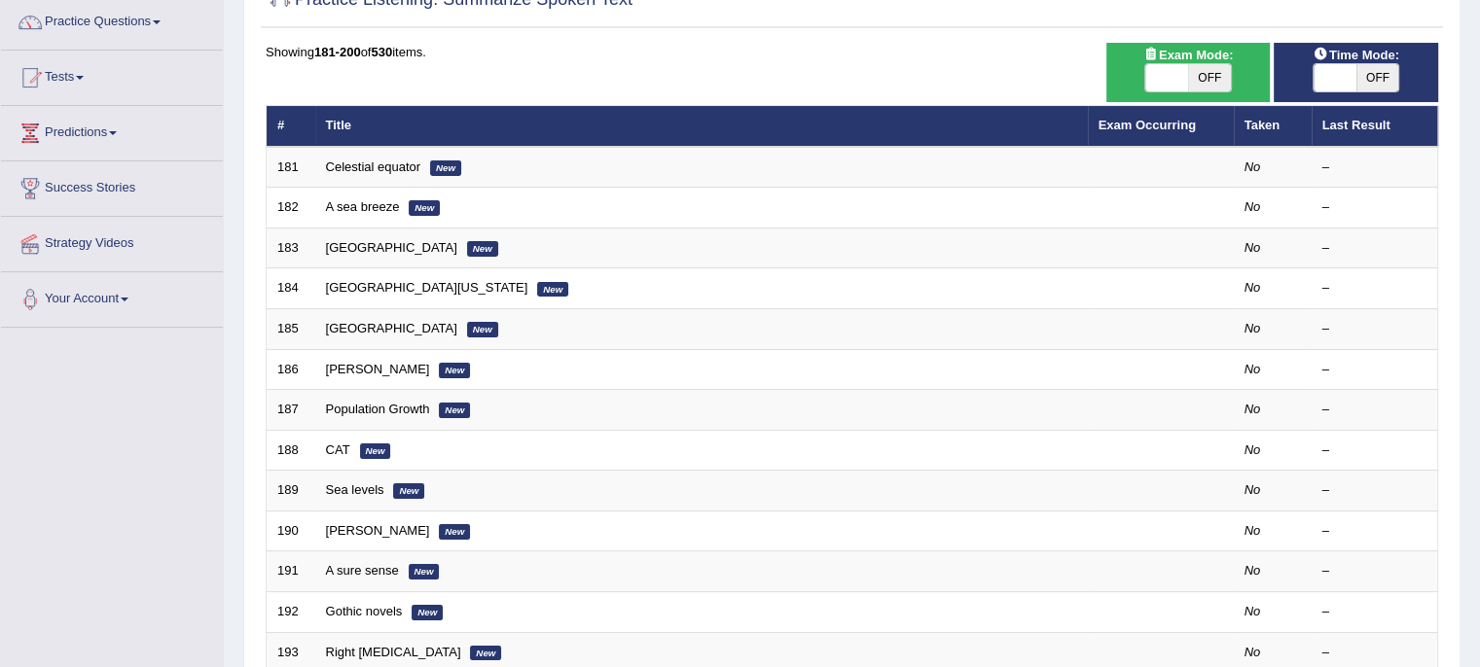
scroll to position [192, 0]
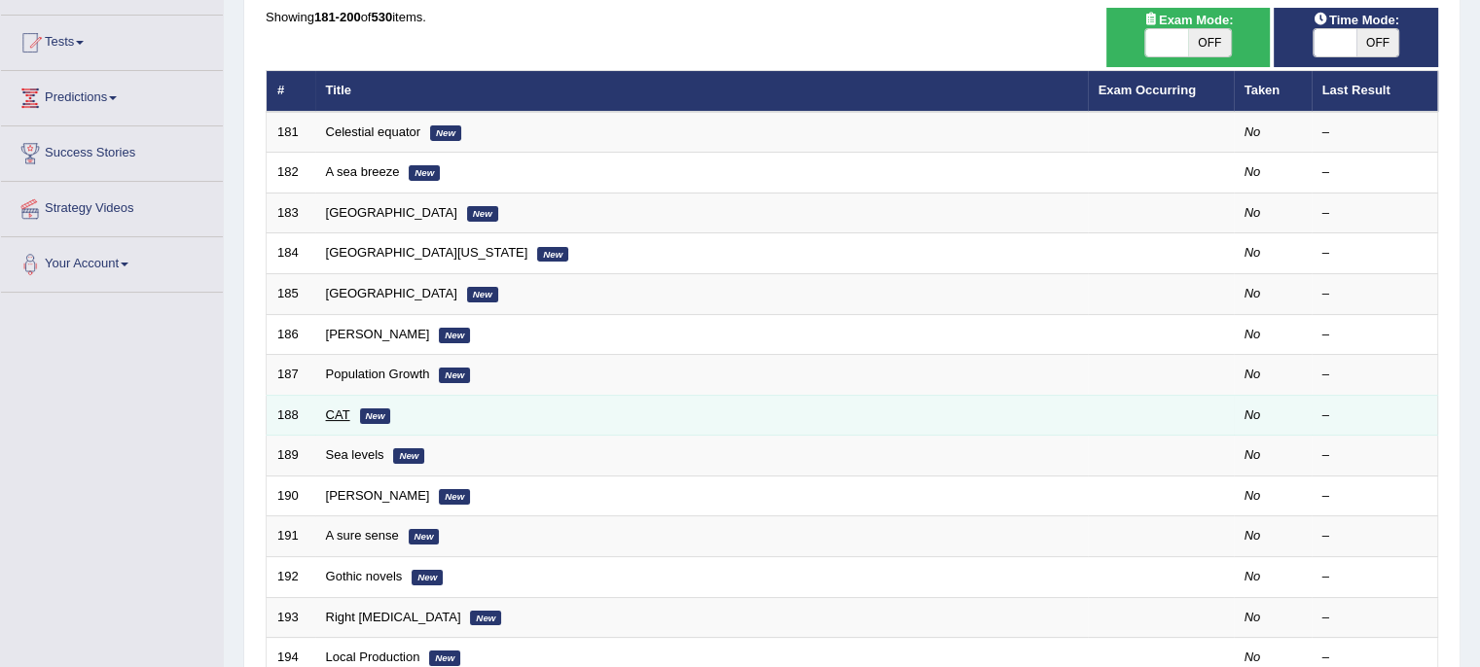
click at [332, 413] on link "CAT" at bounding box center [338, 415] width 24 height 15
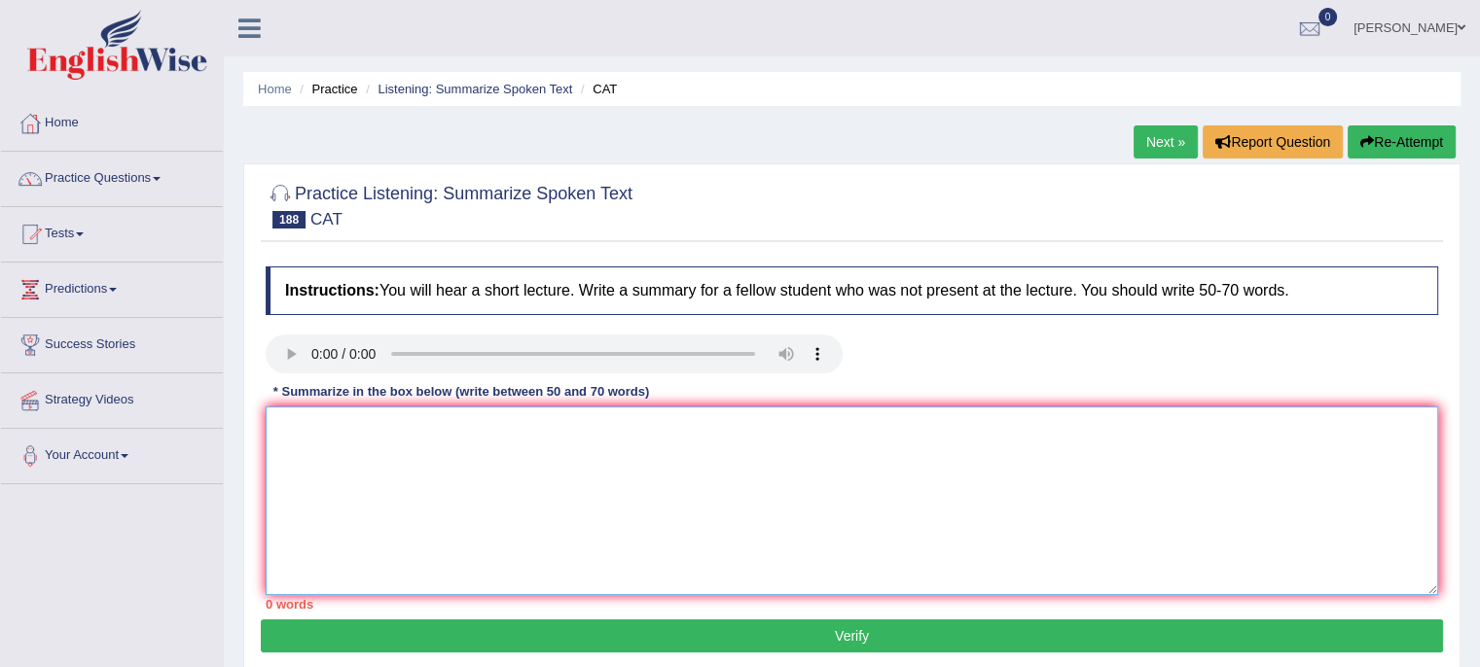
click at [473, 440] on textarea at bounding box center [852, 501] width 1172 height 189
type textarea "t"
click at [568, 414] on textarea "The speaker provides brief infromation about the'' Technologe''" at bounding box center [852, 501] width 1172 height 189
click at [657, 432] on textarea "The speaker provides brief infromation about the '' Technologe''" at bounding box center [852, 501] width 1172 height 189
click at [680, 424] on textarea "The speaker provides brief infromation about the '' Technologe''" at bounding box center [852, 501] width 1172 height 189
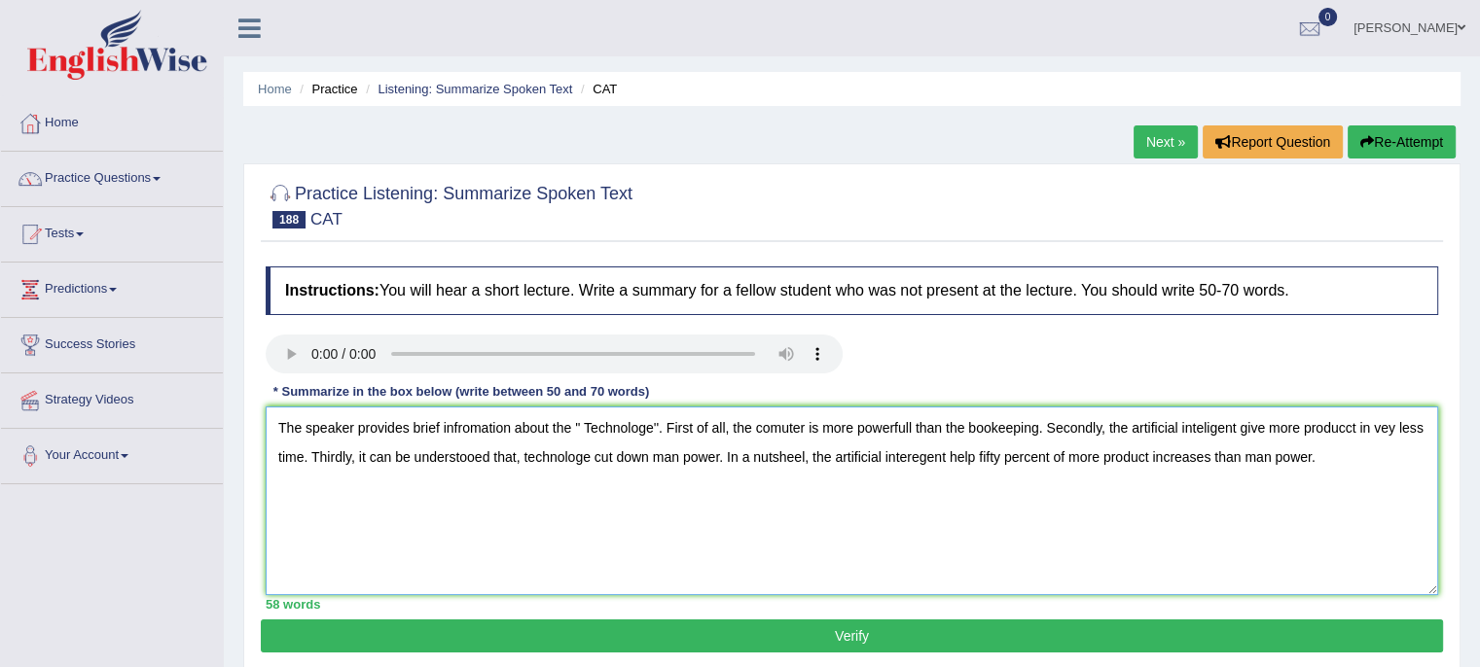
type textarea "The speaker provides brief infromation about the '' Technologe''. First of all,…"
click at [885, 641] on button "Verify" at bounding box center [852, 636] width 1182 height 33
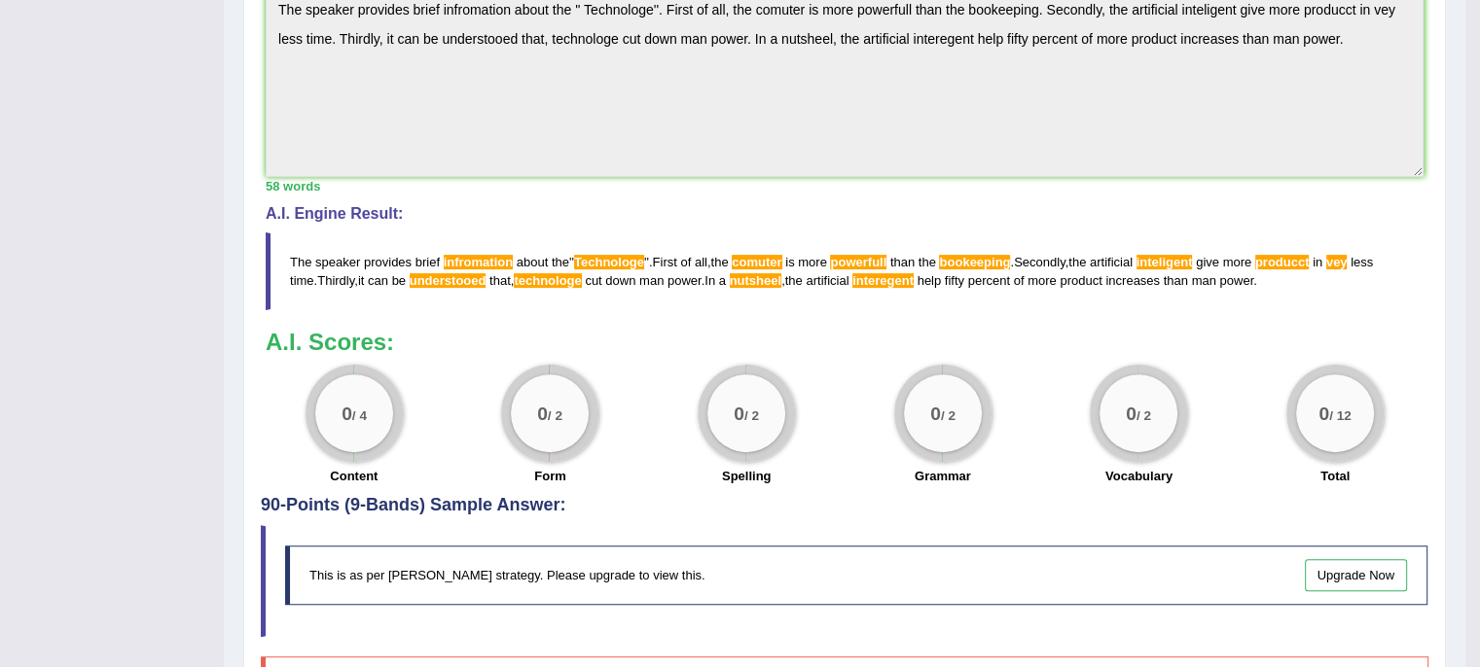
scroll to position [571, 0]
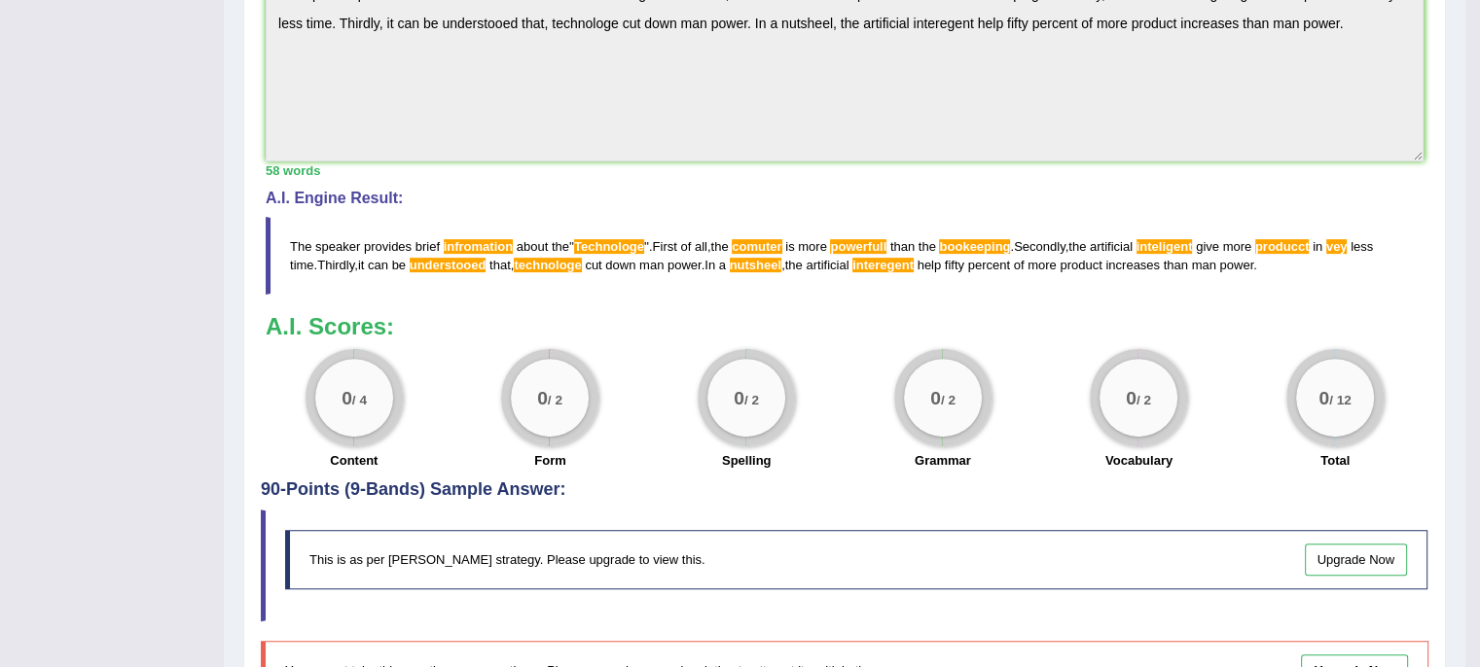
click at [1374, 553] on link "Upgrade Now" at bounding box center [1356, 560] width 103 height 32
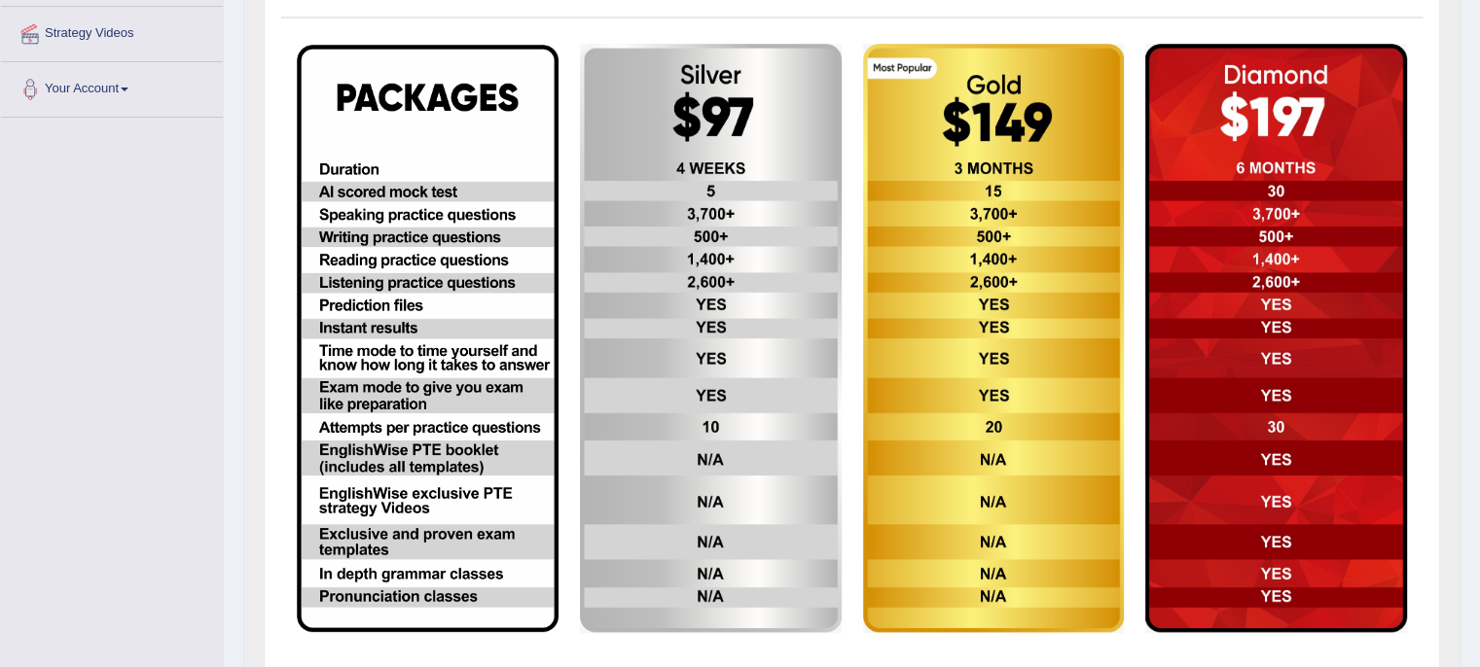
scroll to position [366, 0]
click at [693, 532] on img at bounding box center [711, 340] width 262 height 590
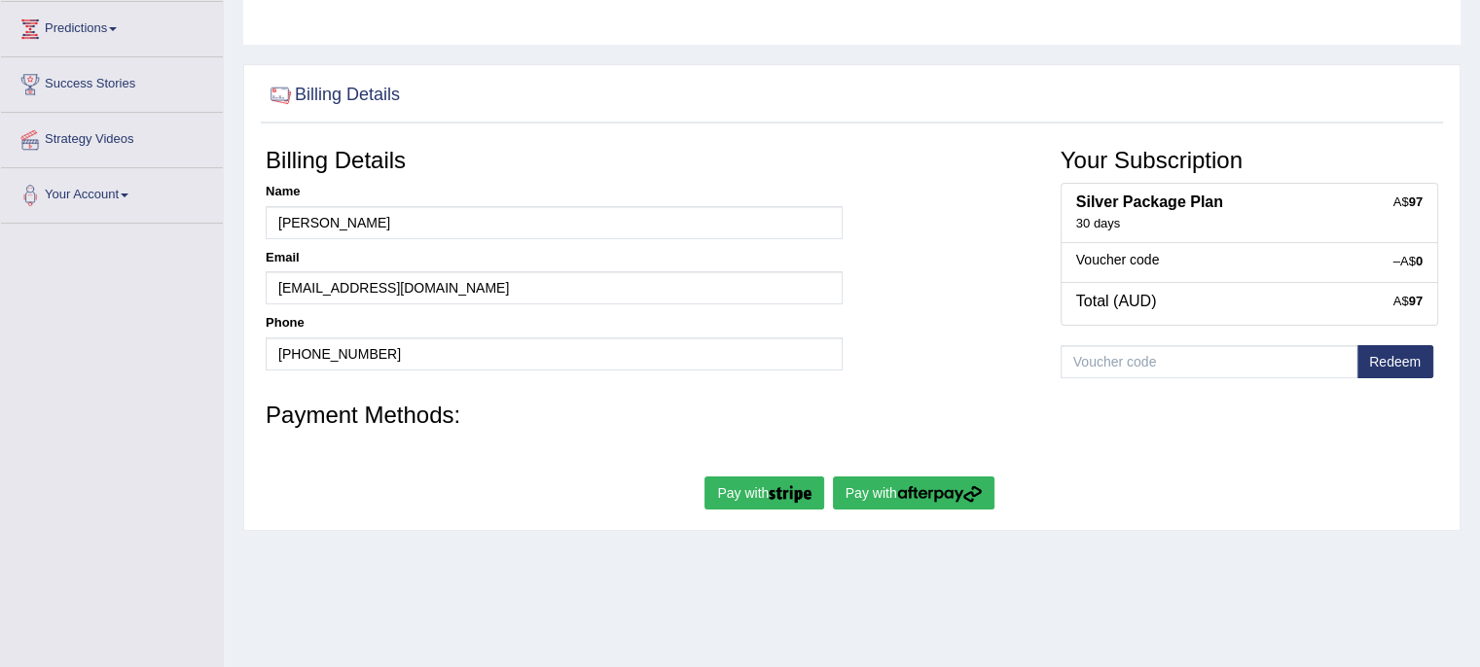
scroll to position [292, 0]
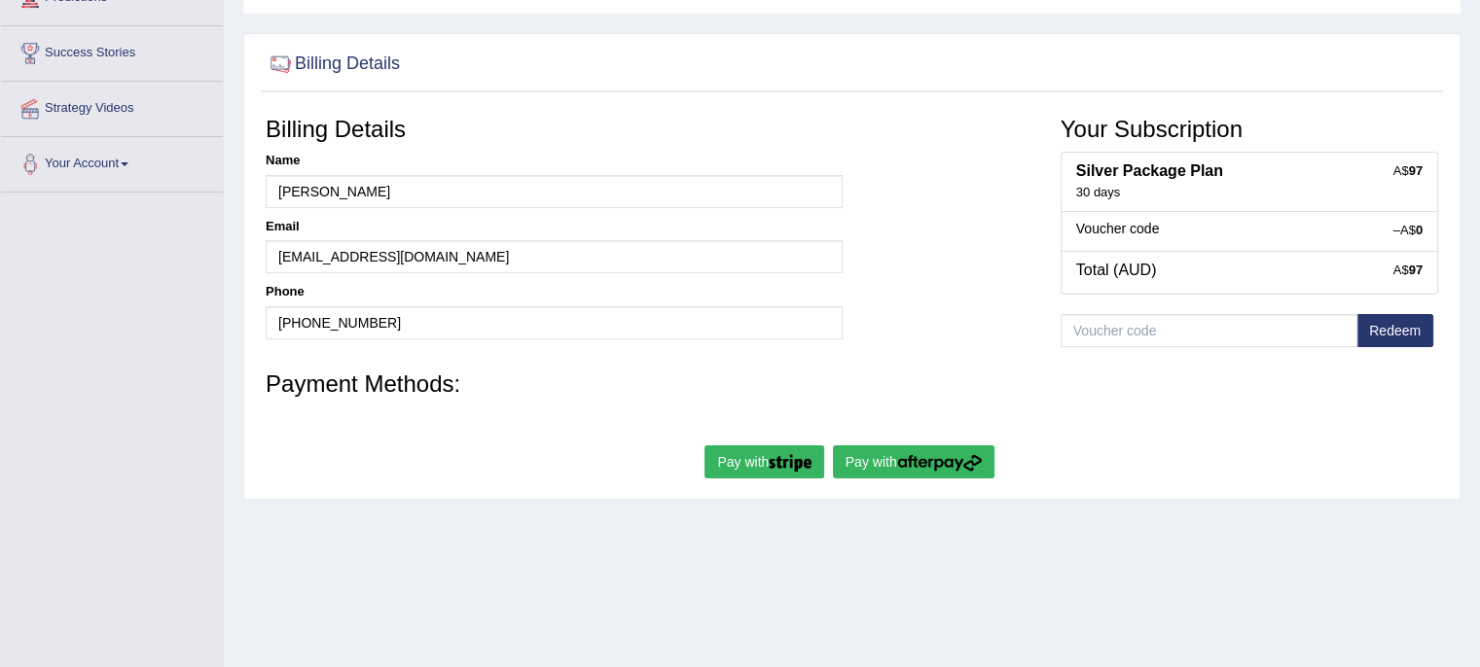
click at [767, 464] on button "Pay with" at bounding box center [764, 462] width 120 height 33
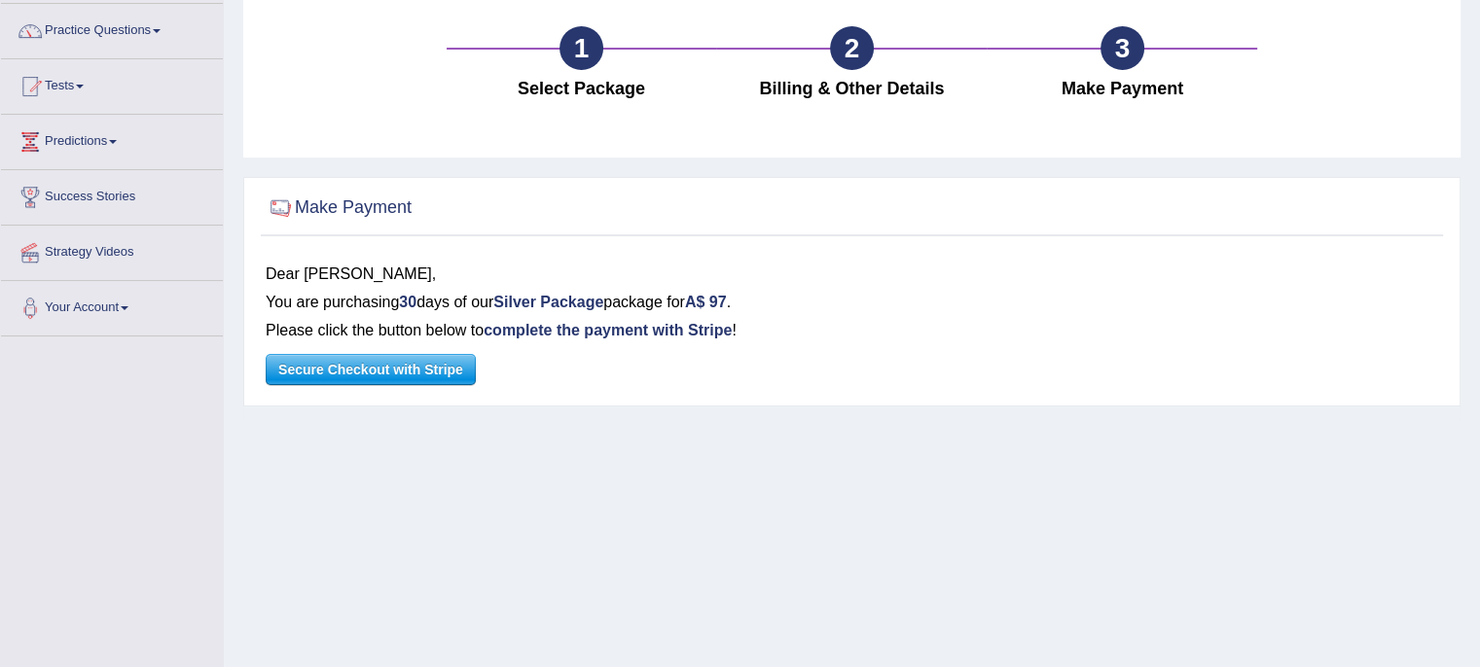
scroll to position [195, 0]
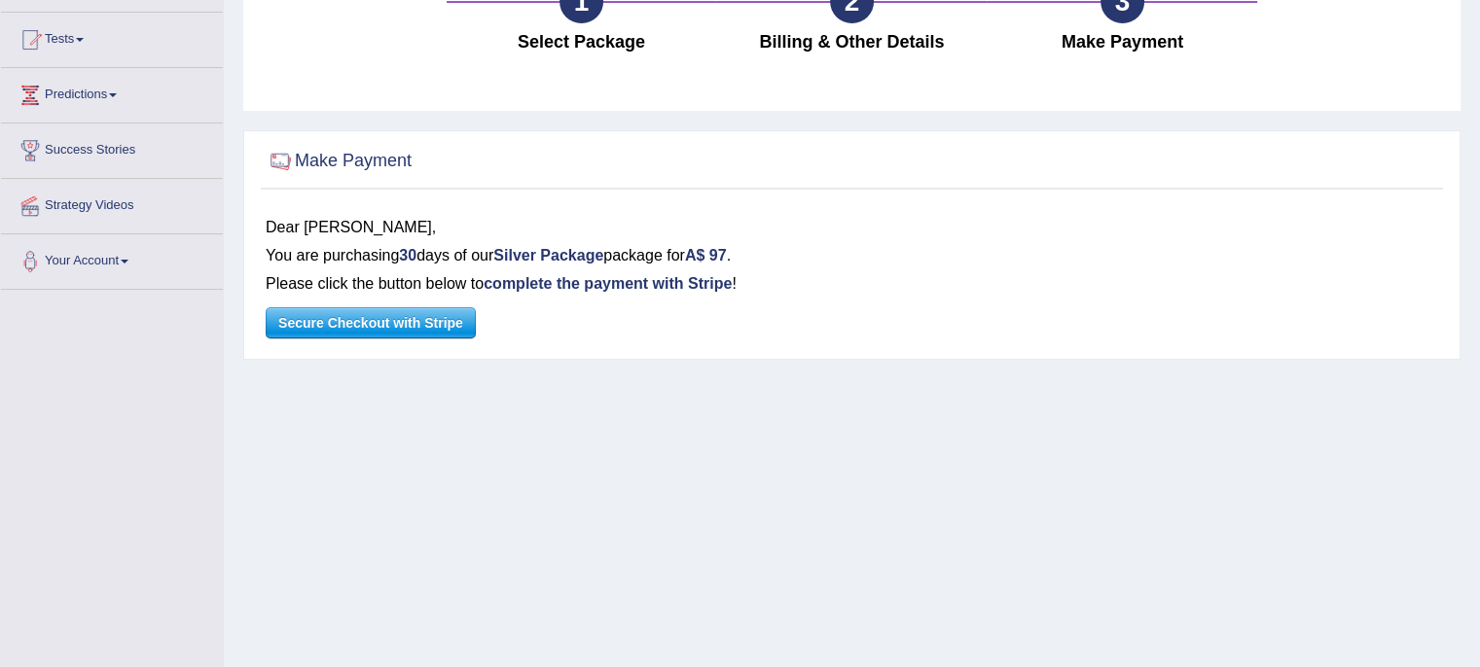
click at [415, 330] on span "Secure Checkout with Stripe" at bounding box center [371, 322] width 208 height 29
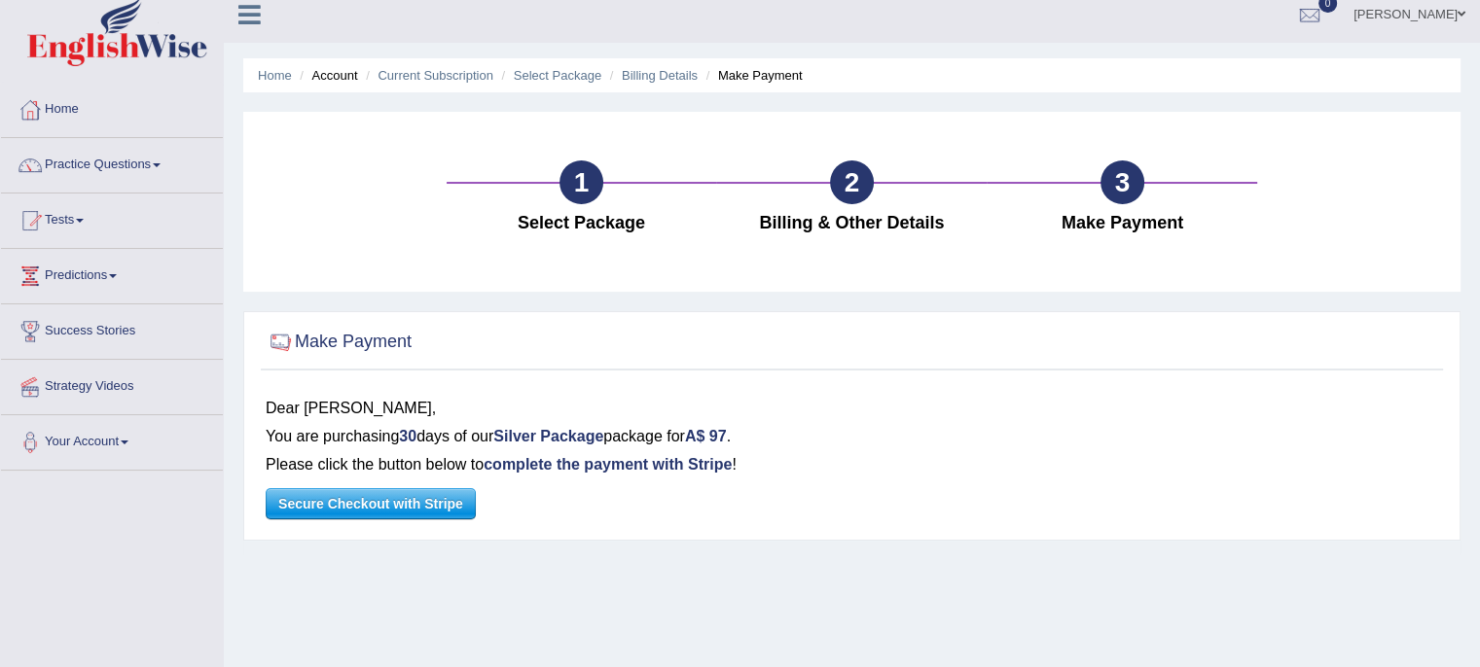
scroll to position [8, 0]
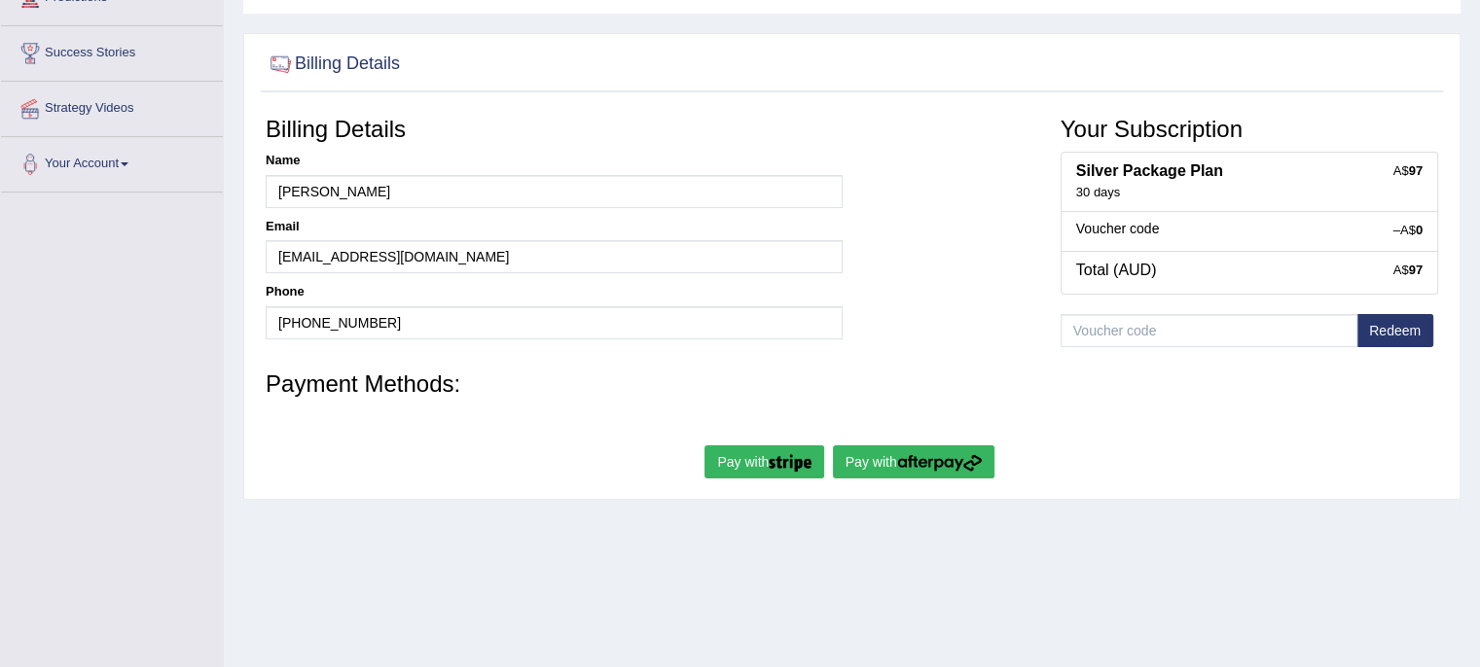
click at [940, 464] on img "submit" at bounding box center [939, 463] width 85 height 18
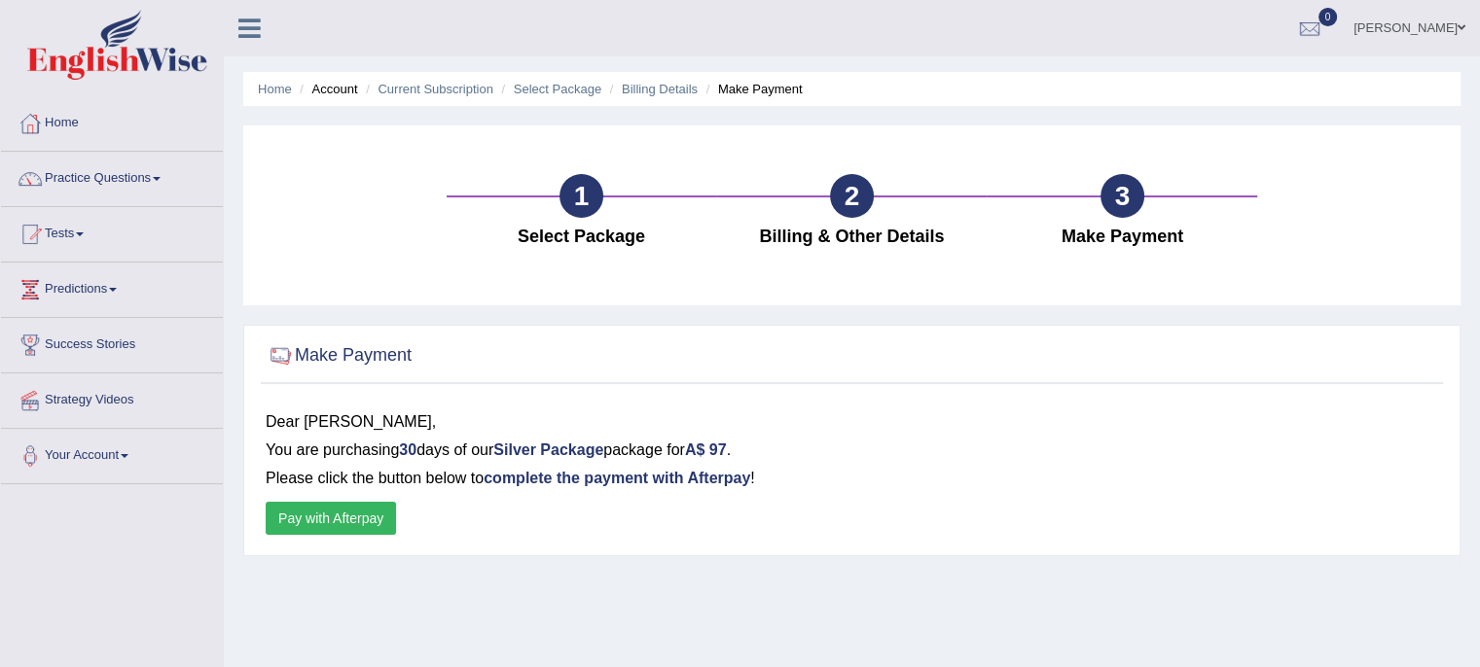
click at [358, 512] on button "Pay with Afterpay" at bounding box center [331, 518] width 130 height 33
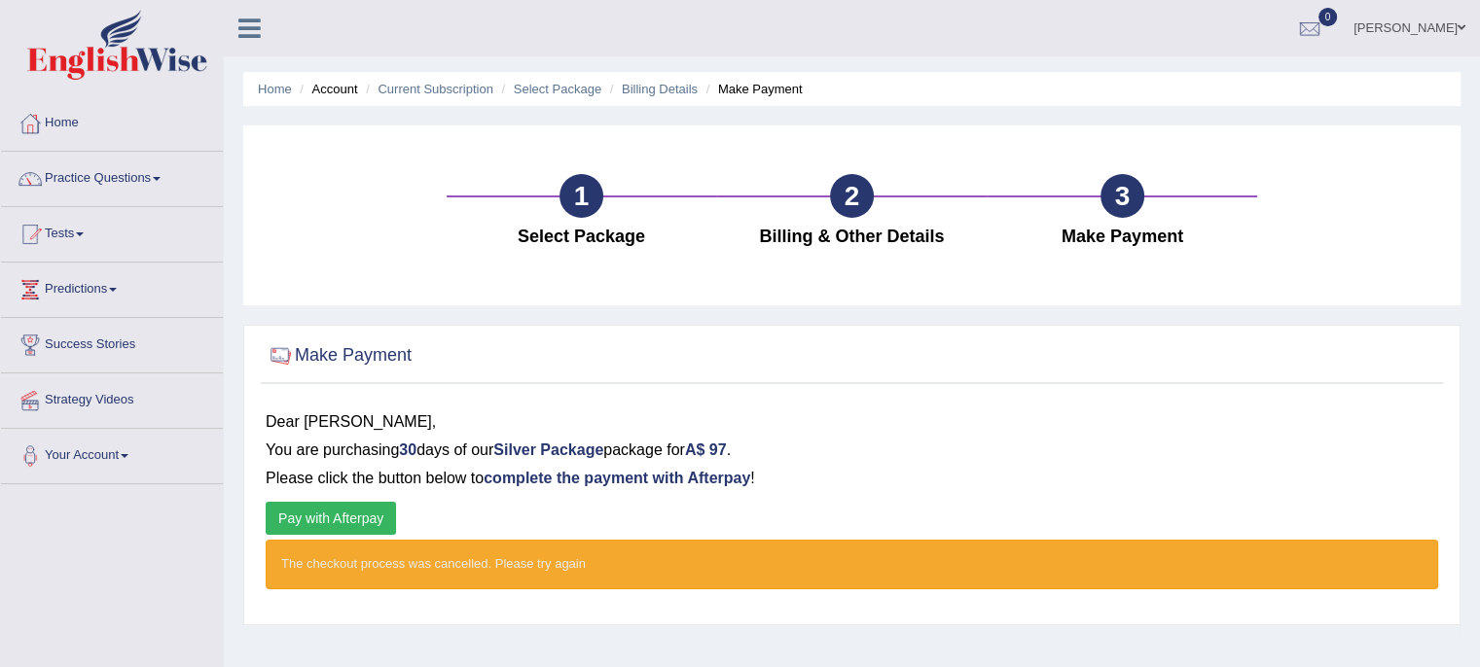
click at [316, 519] on button "Pay with Afterpay" at bounding box center [331, 518] width 130 height 33
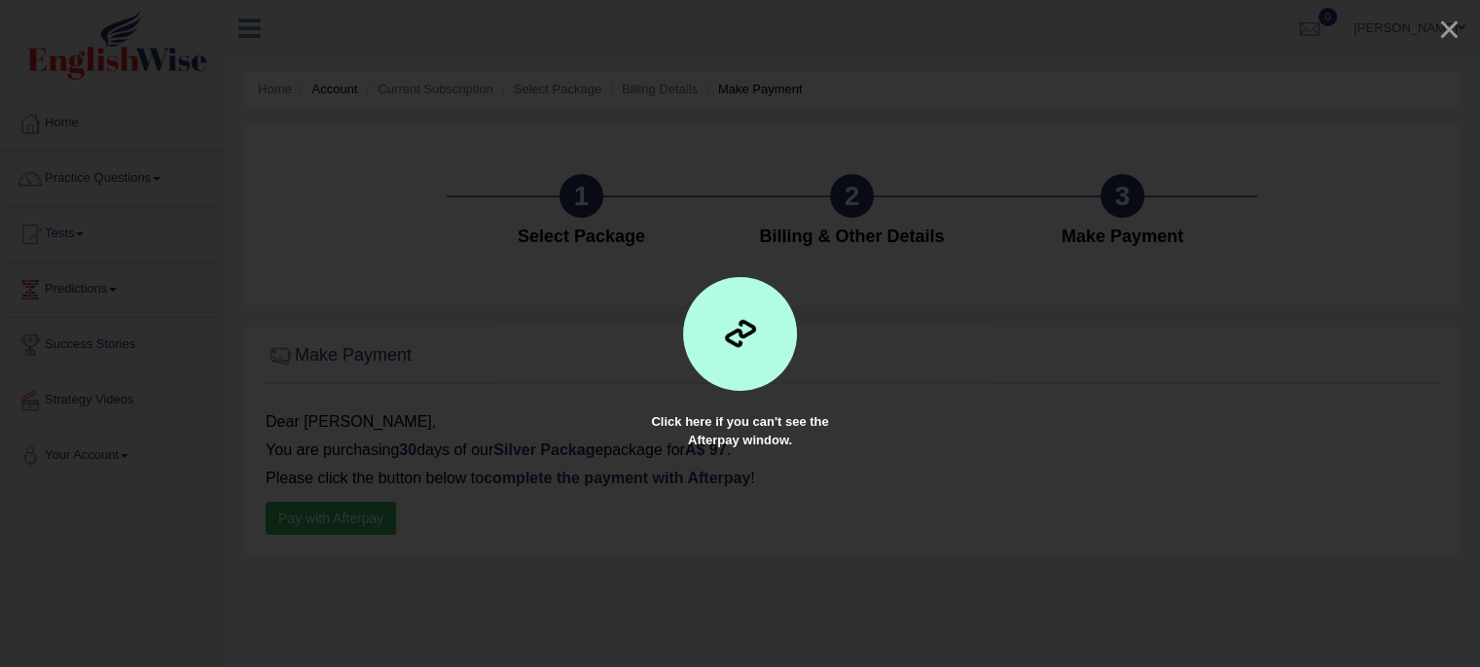
click at [1102, 397] on div at bounding box center [740, 333] width 1480 height 667
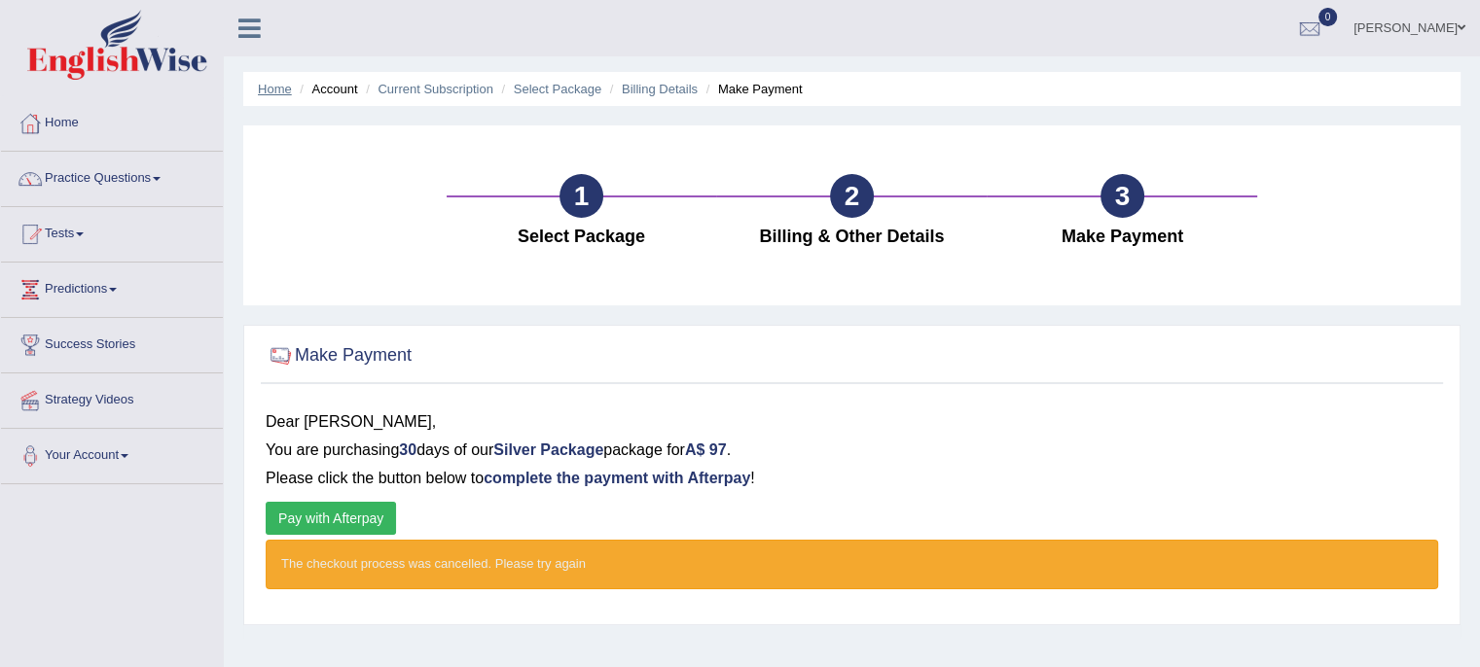
click at [274, 89] on link "Home" at bounding box center [275, 89] width 34 height 15
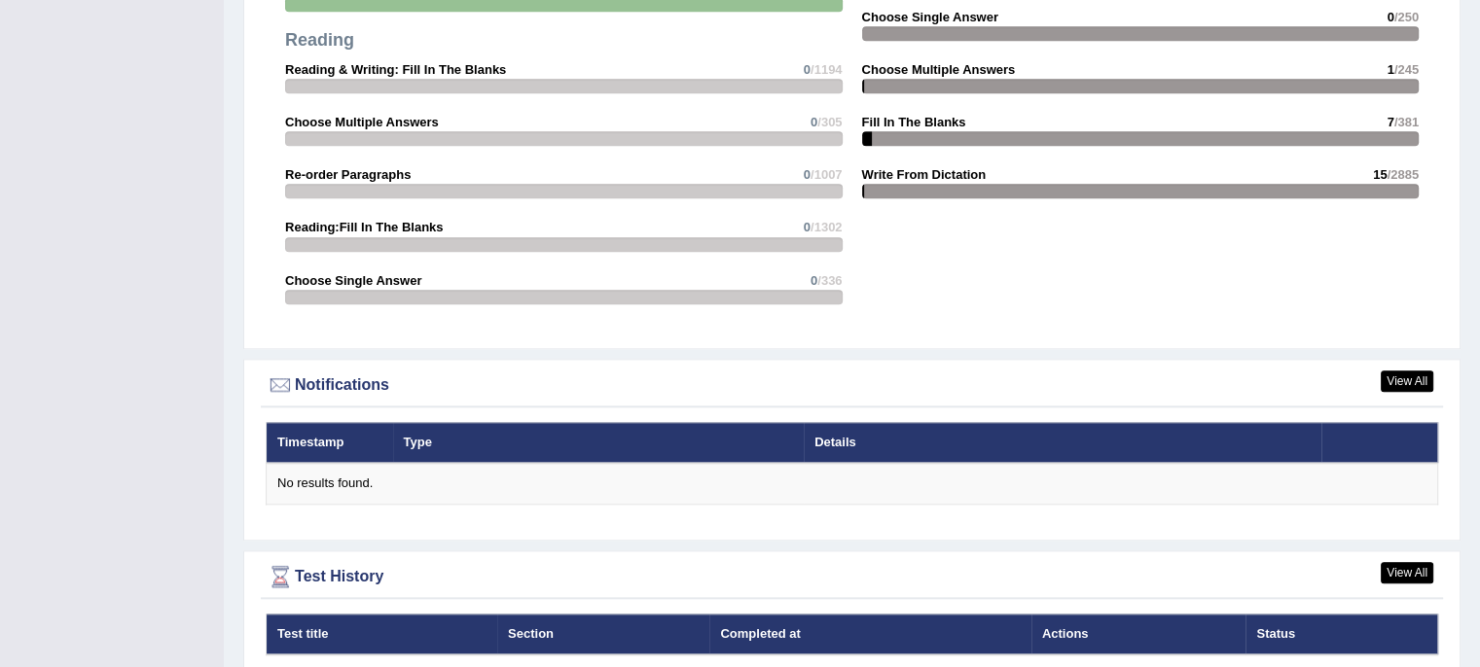
scroll to position [2099, 0]
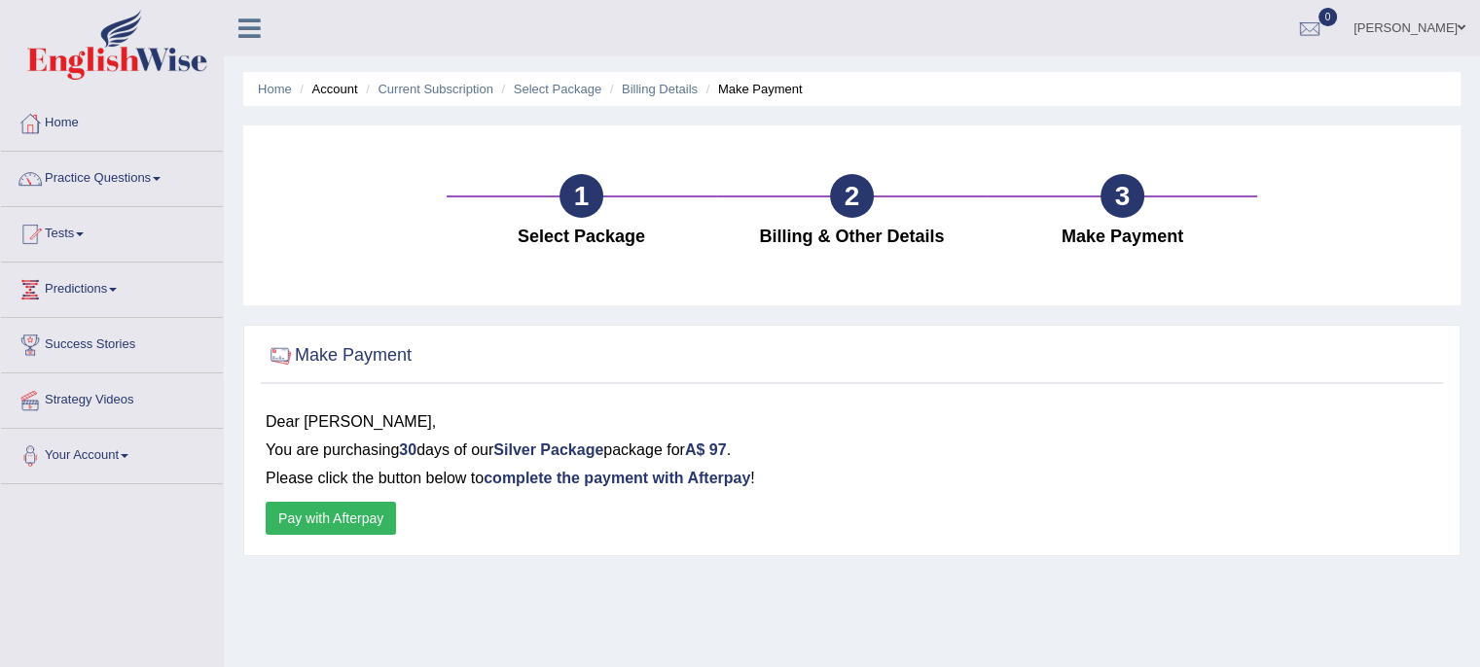
click at [88, 177] on link "Practice Questions" at bounding box center [112, 176] width 222 height 49
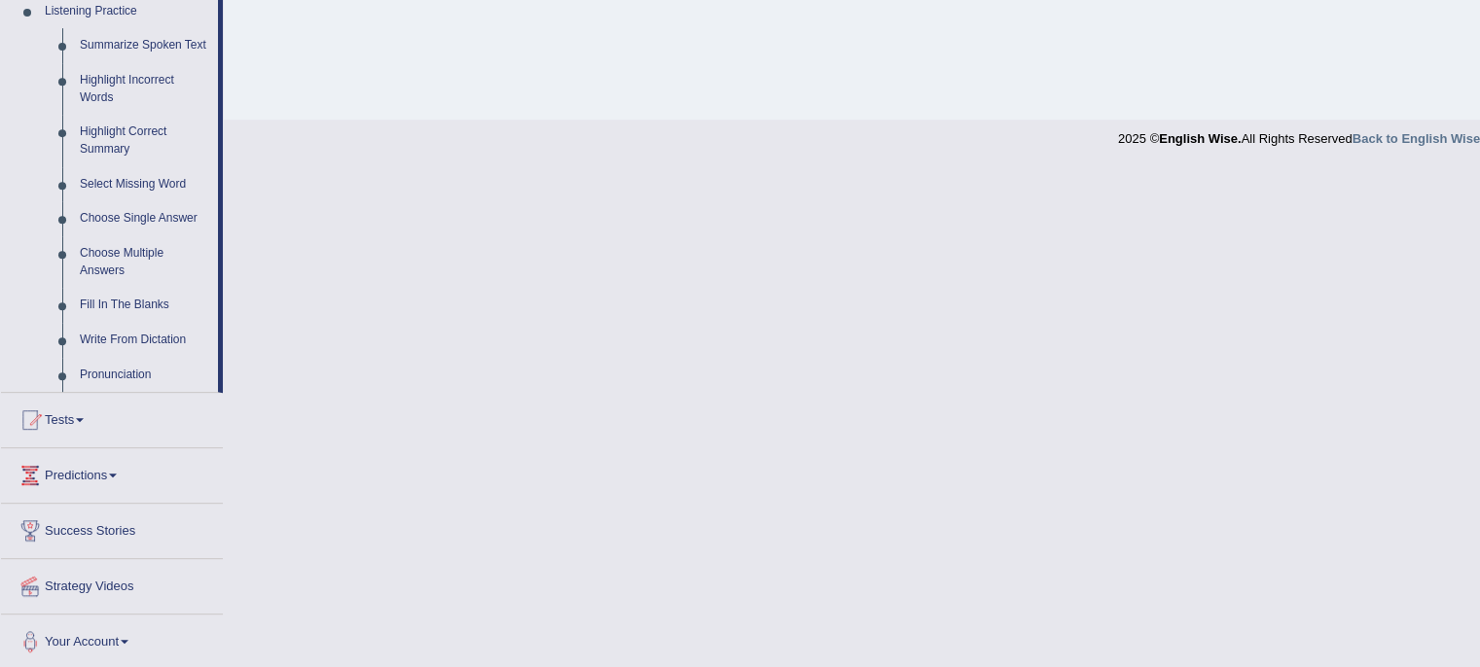
scroll to position [856, 0]
click at [111, 334] on link "Write From Dictation" at bounding box center [144, 337] width 147 height 35
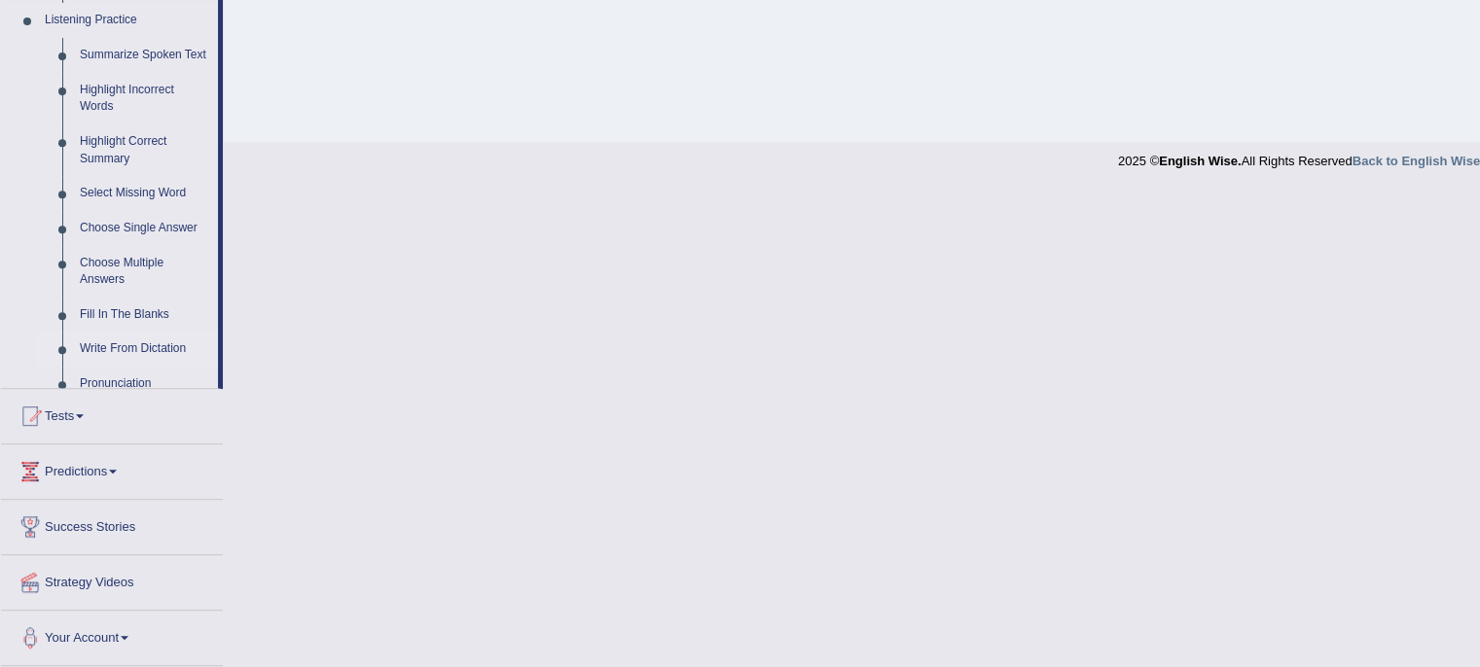
scroll to position [550, 0]
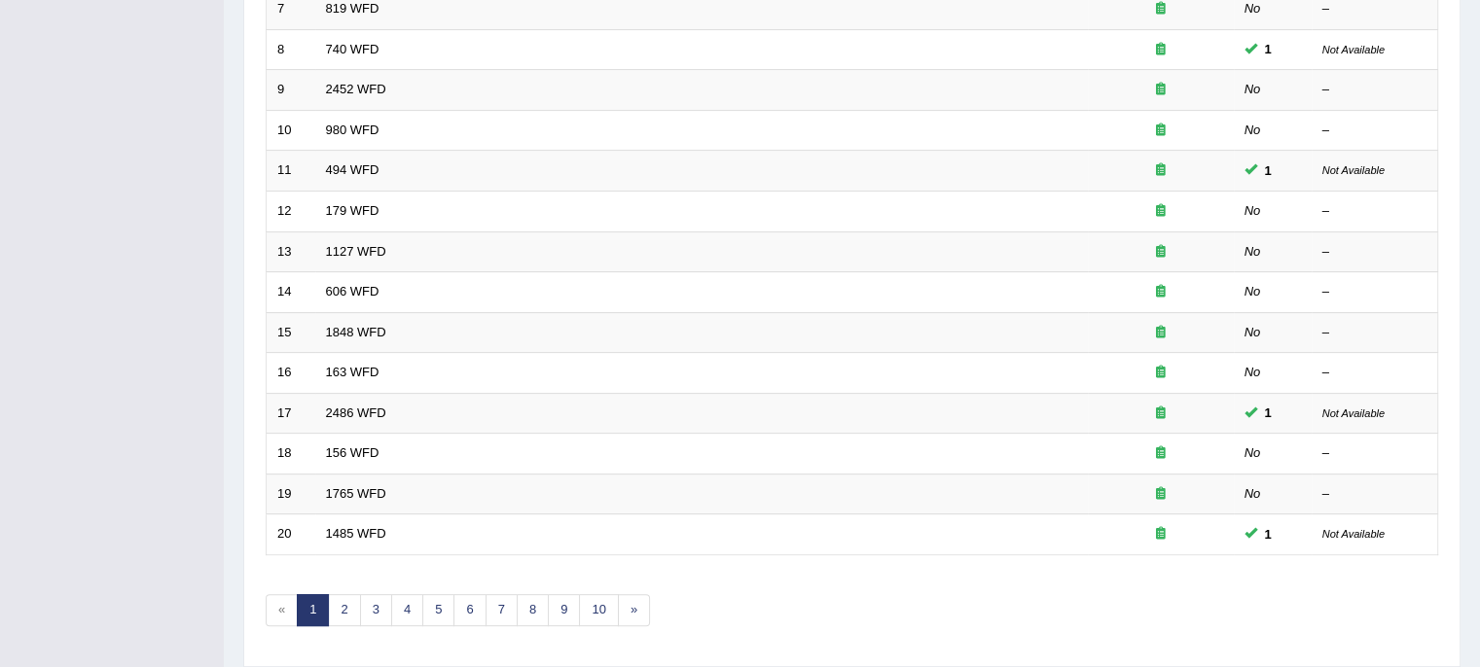
scroll to position [615, 0]
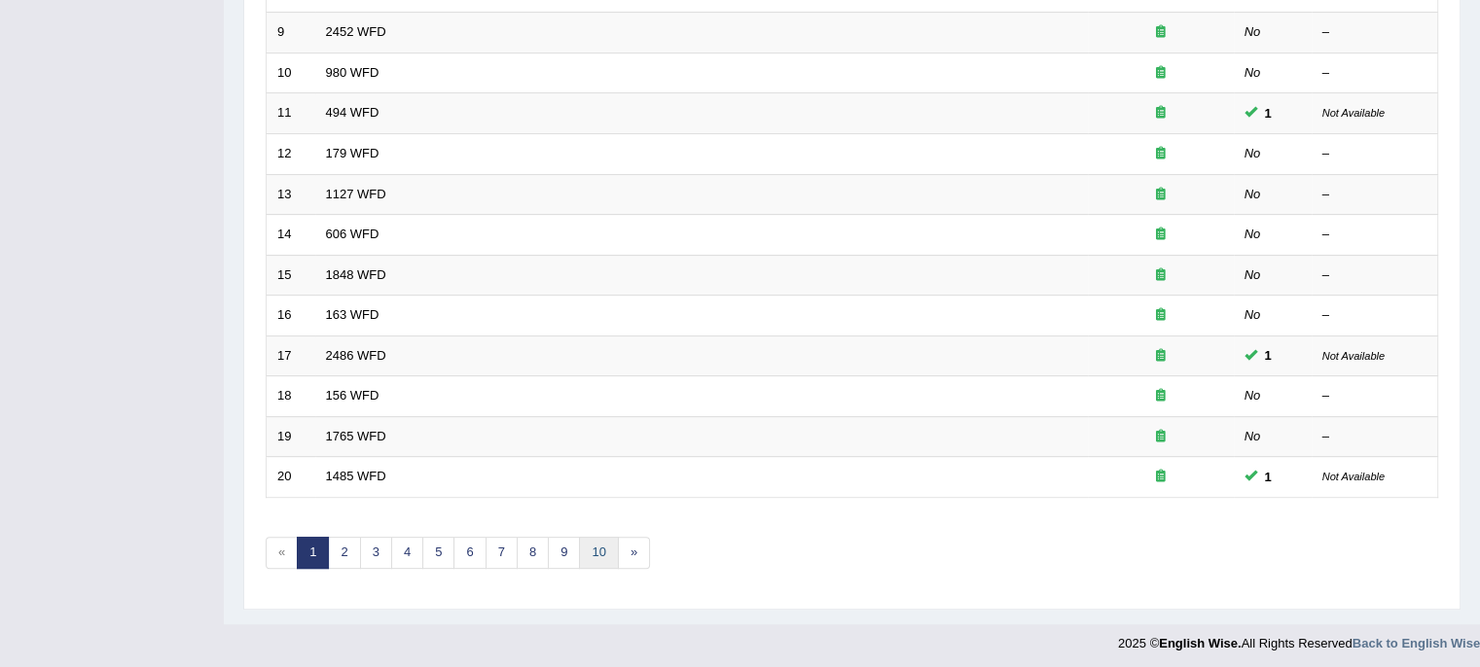
click at [595, 545] on link "10" at bounding box center [598, 553] width 39 height 32
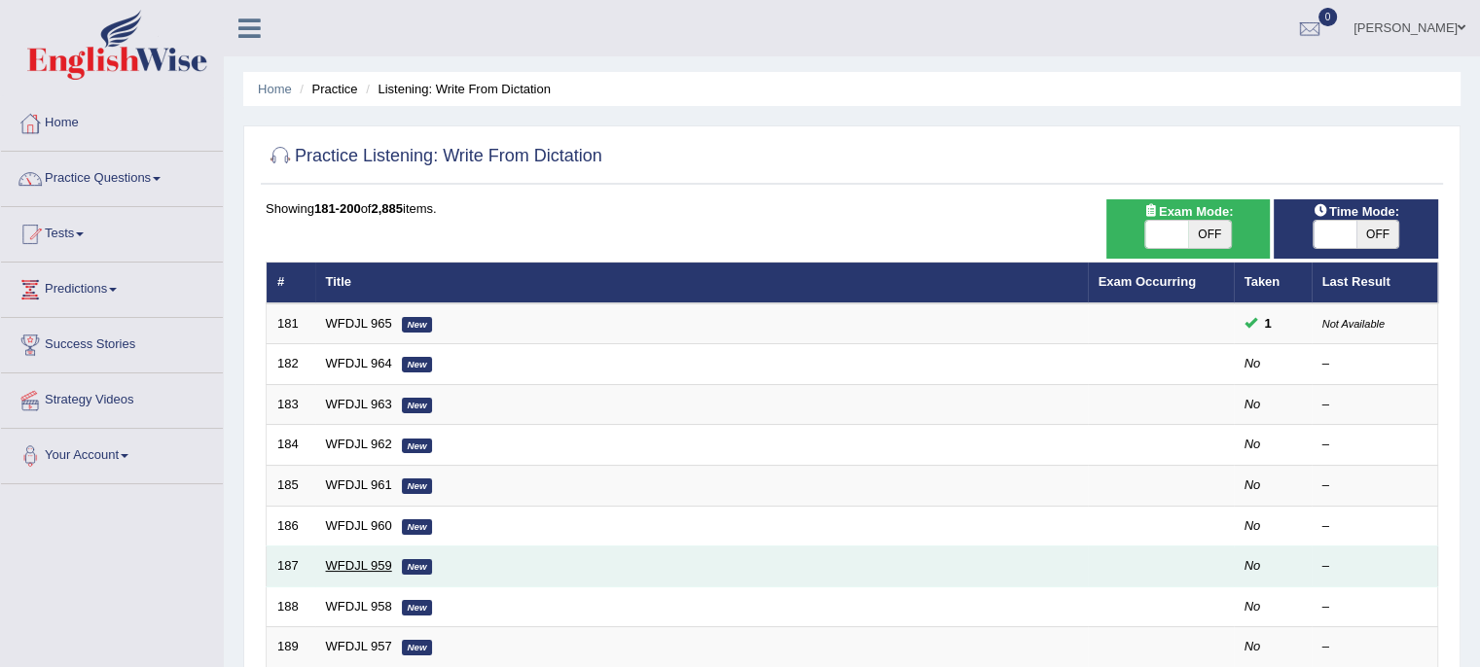
click at [357, 567] on link "WFDJL 959" at bounding box center [359, 566] width 66 height 15
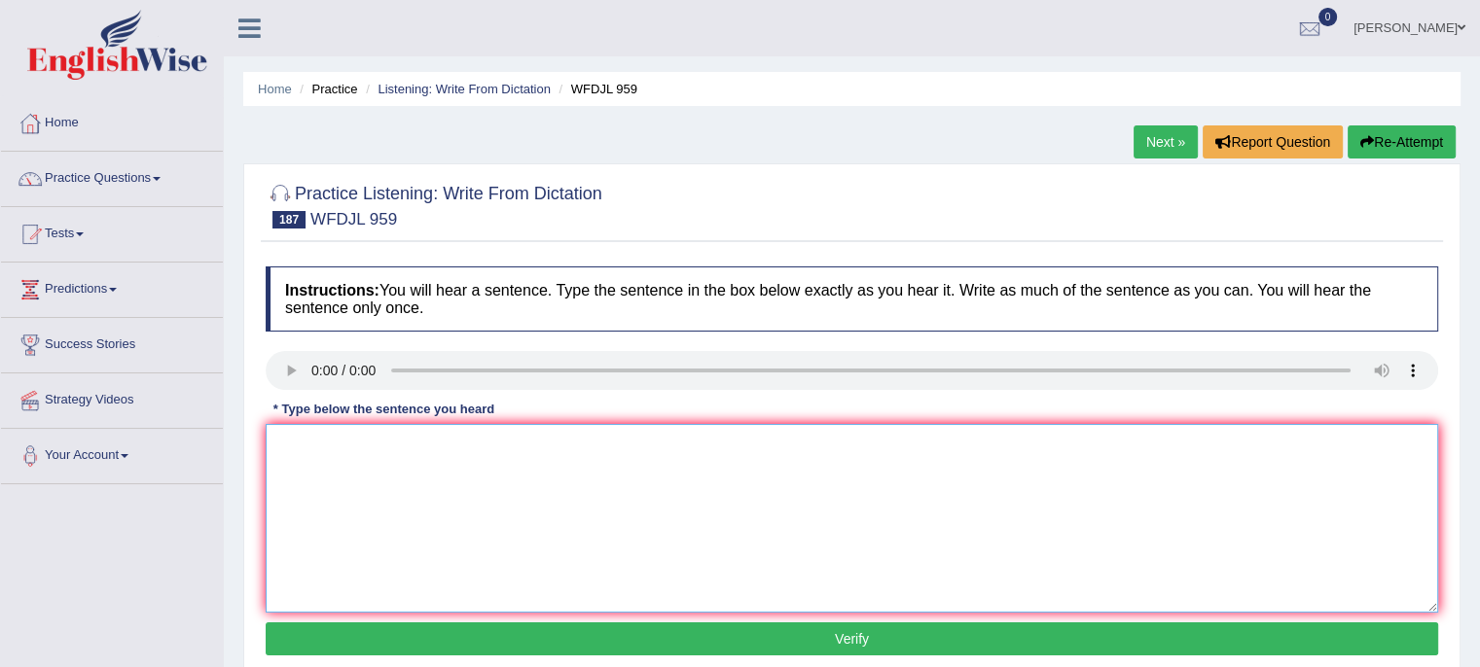
click at [326, 440] on textarea at bounding box center [852, 518] width 1172 height 189
type textarea "The school realy stoping stop copy copying student students."
click at [929, 649] on button "Verify" at bounding box center [852, 639] width 1172 height 33
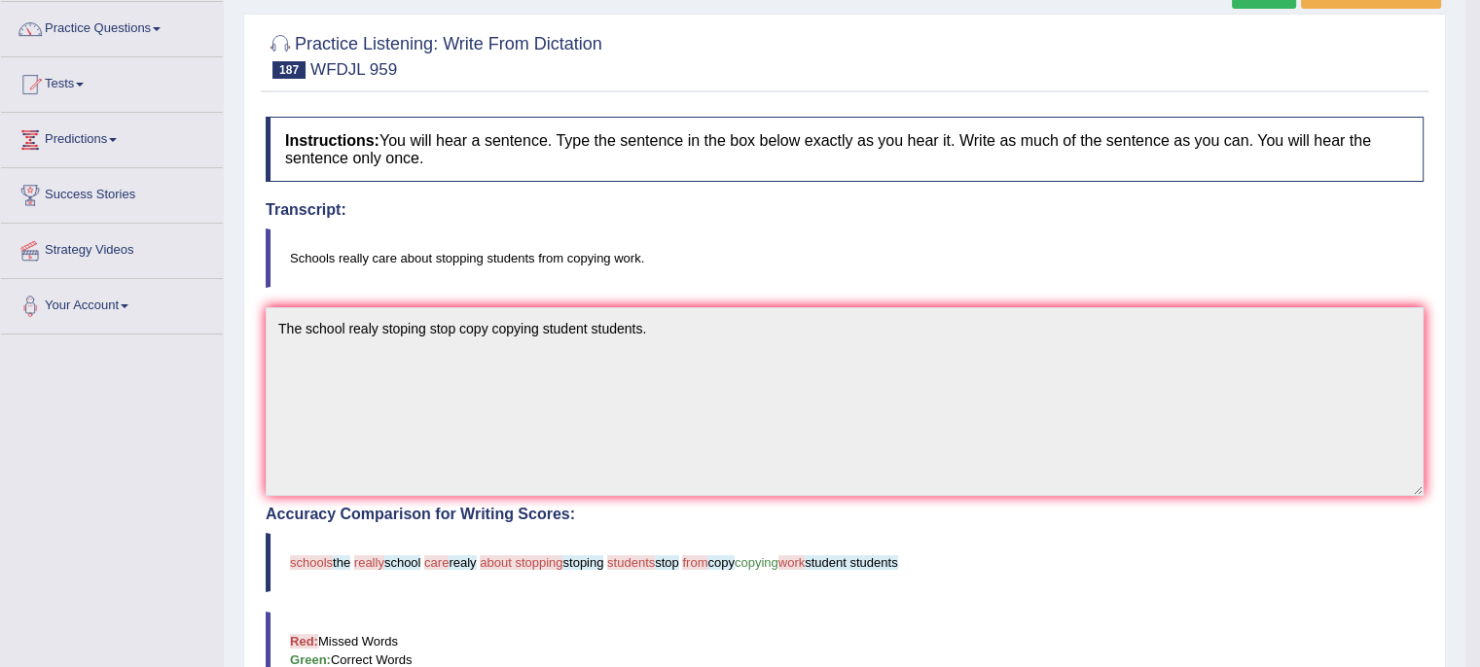
scroll to position [143, 0]
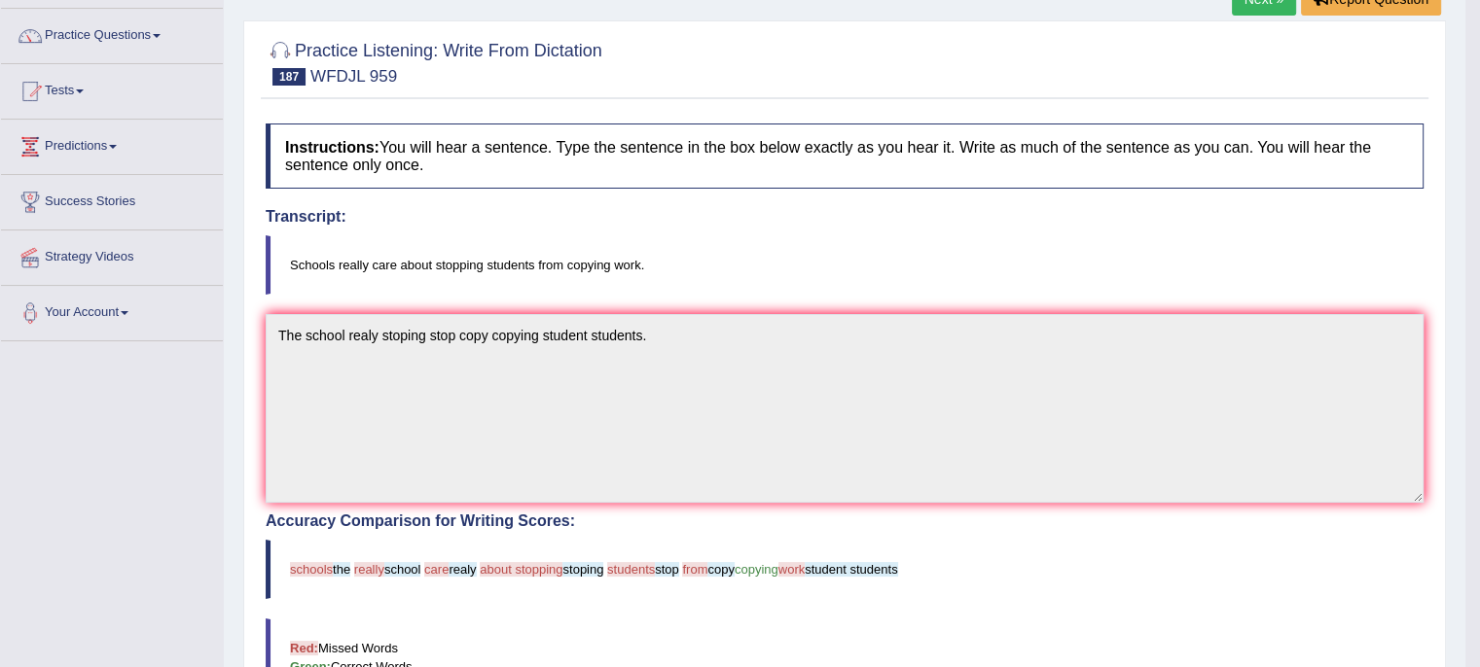
click at [78, 22] on link "Practice Questions" at bounding box center [112, 33] width 222 height 49
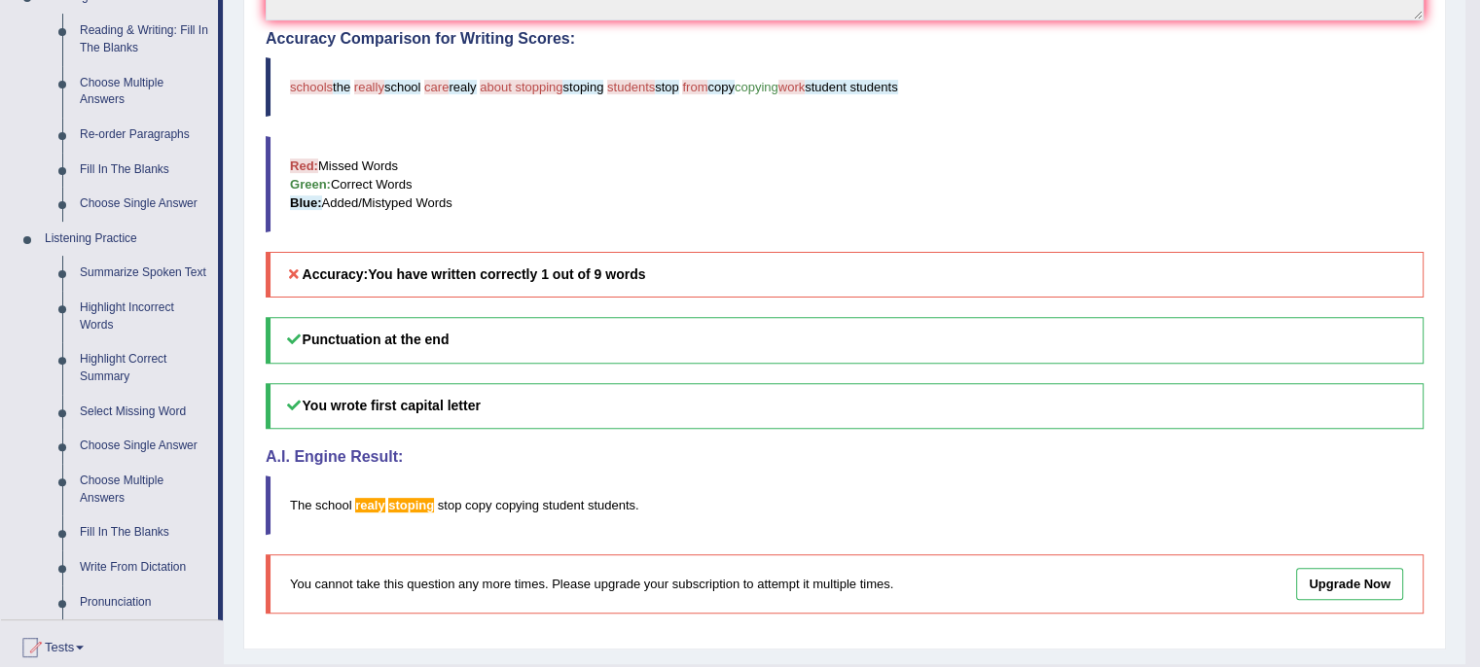
scroll to position [633, 0]
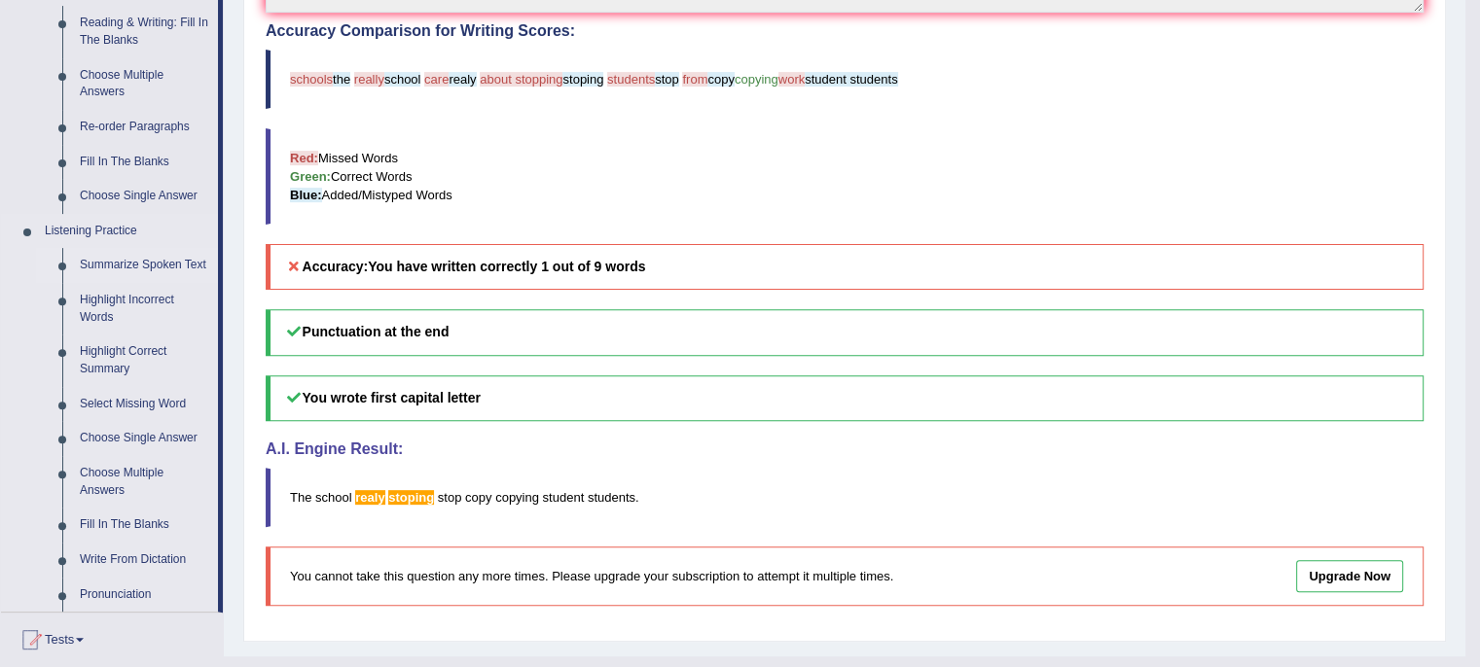
click at [102, 270] on link "Summarize Spoken Text" at bounding box center [144, 265] width 147 height 35
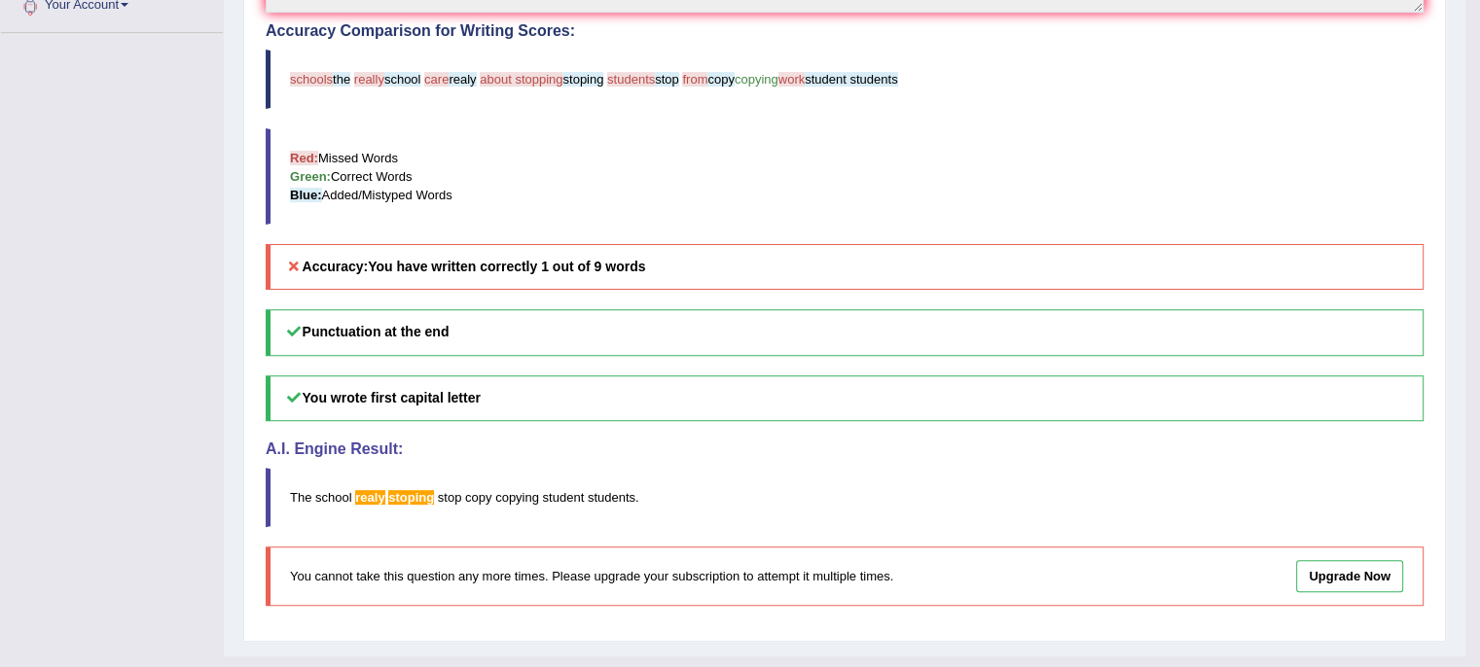
scroll to position [333, 0]
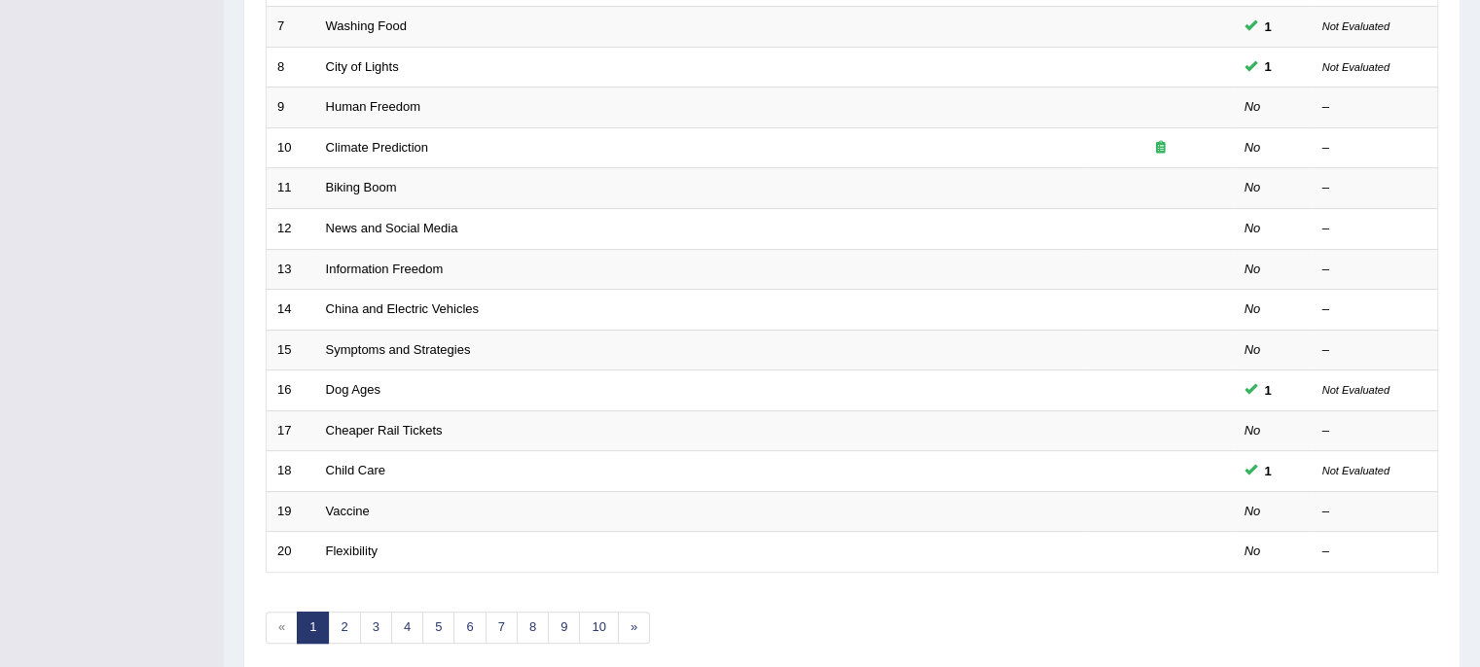
scroll to position [615, 0]
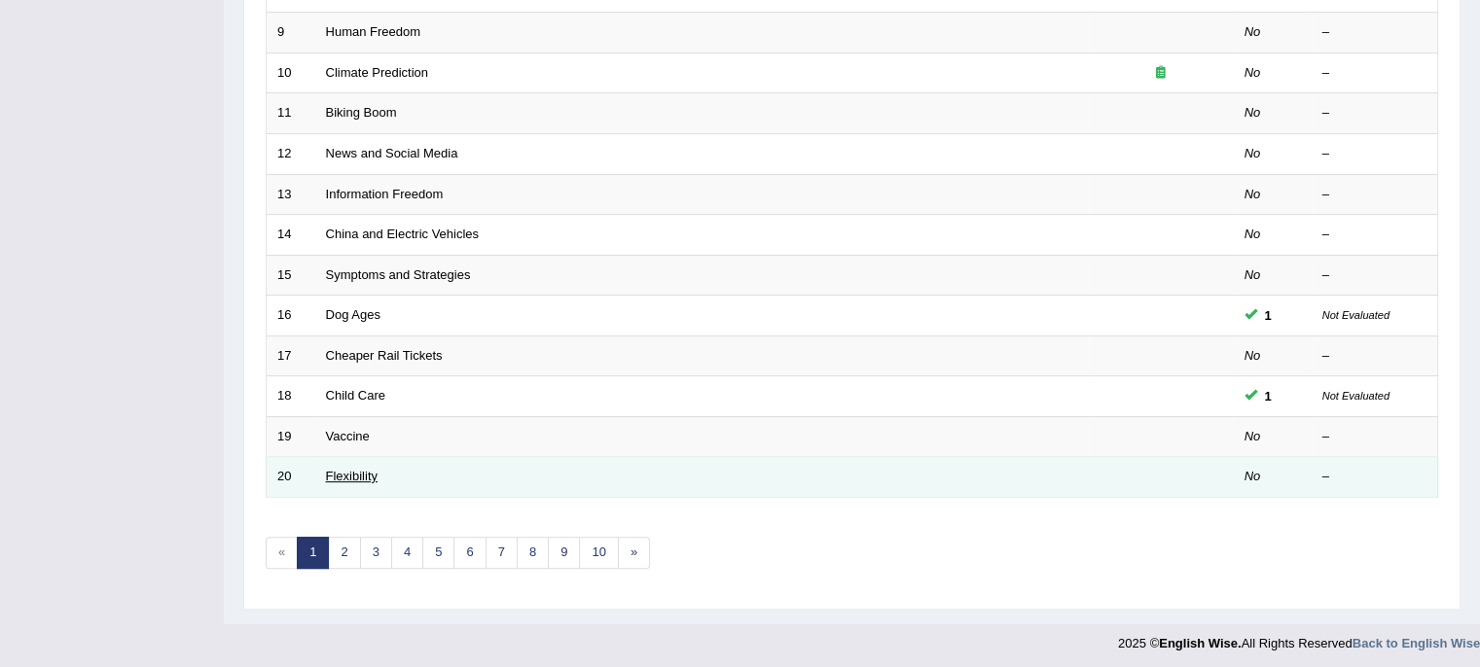
click at [342, 472] on link "Flexibility" at bounding box center [352, 476] width 52 height 15
